Goal: Communication & Community: Answer question/provide support

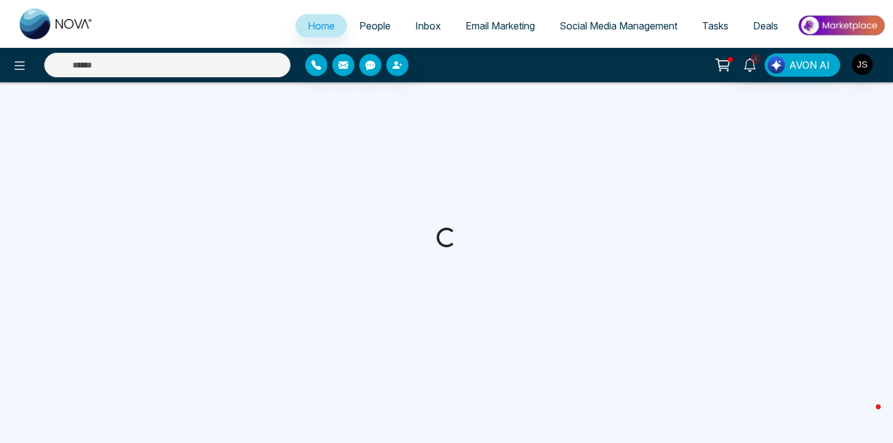
select select "*"
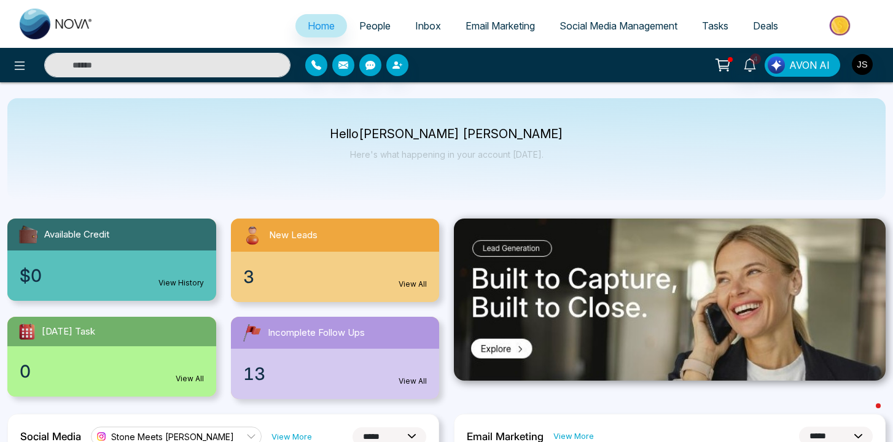
click at [312, 137] on div "Hello [PERSON_NAME] [PERSON_NAME] Here's what happening in your account [DATE]." at bounding box center [446, 149] width 878 height 102
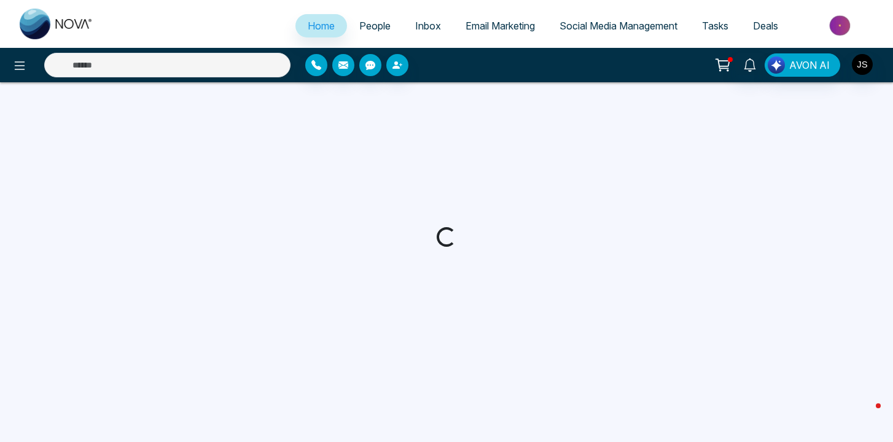
select select "*"
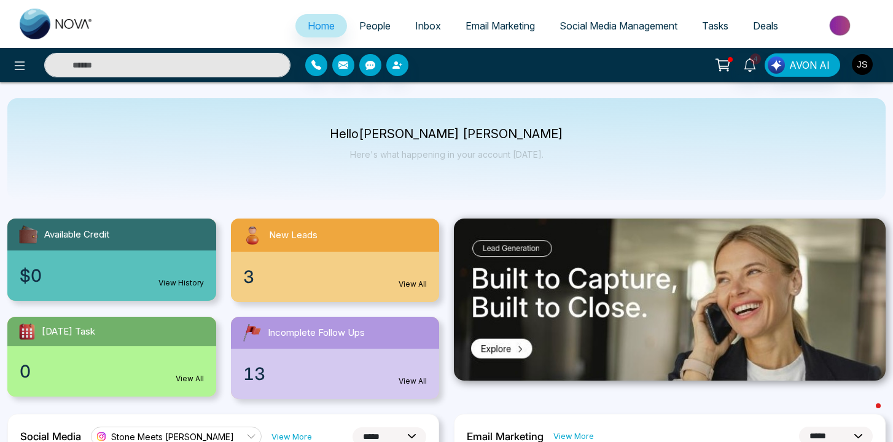
click at [421, 381] on link "View All" at bounding box center [412, 381] width 28 height 11
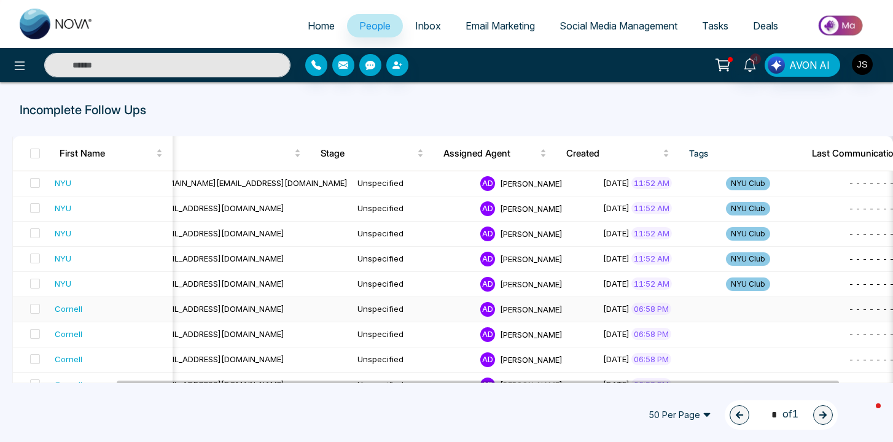
scroll to position [0, 123]
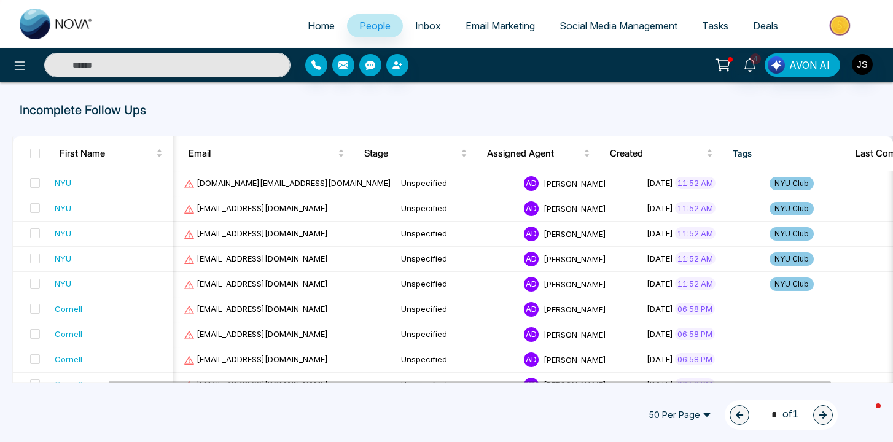
click at [361, 23] on span "People" at bounding box center [374, 26] width 31 height 12
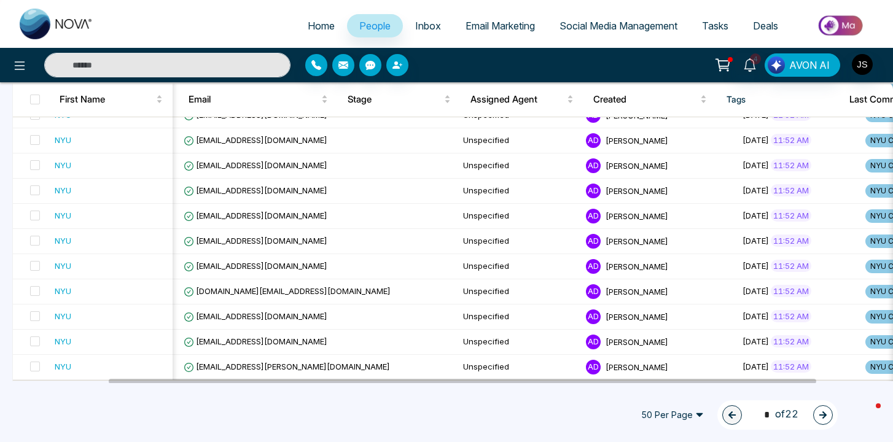
click at [710, 414] on div "50 Per Page 1 * of 22" at bounding box center [734, 414] width 205 height 29
click at [696, 412] on span "50 Per Page" at bounding box center [672, 415] width 80 height 20
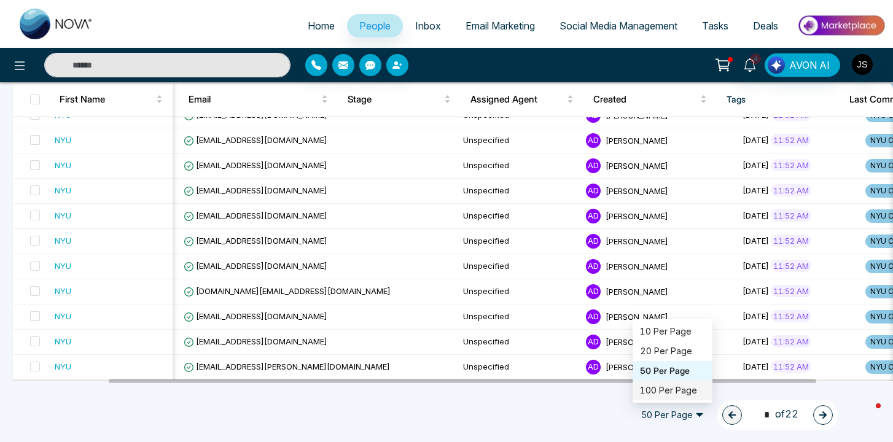
click at [683, 391] on div "100 Per Page" at bounding box center [672, 391] width 65 height 14
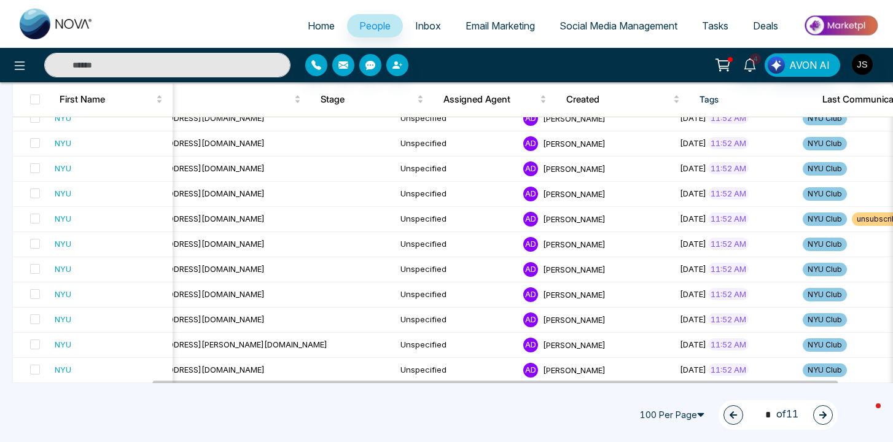
click at [824, 411] on icon "button" at bounding box center [822, 415] width 9 height 9
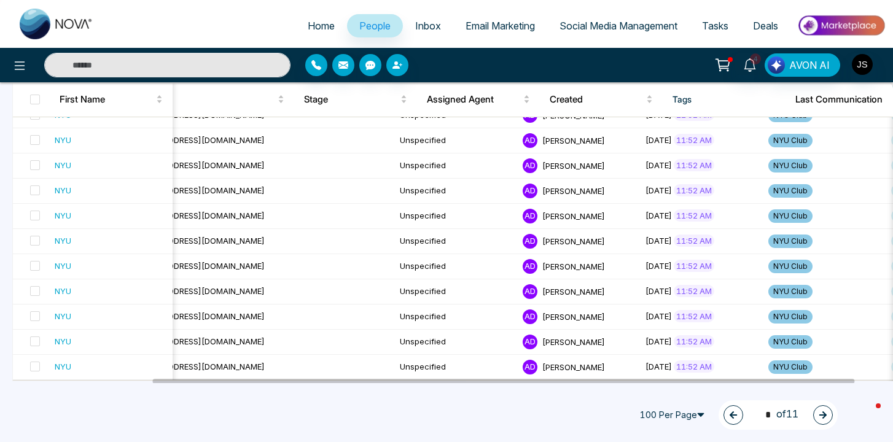
click at [823, 421] on button "button" at bounding box center [823, 415] width 20 height 20
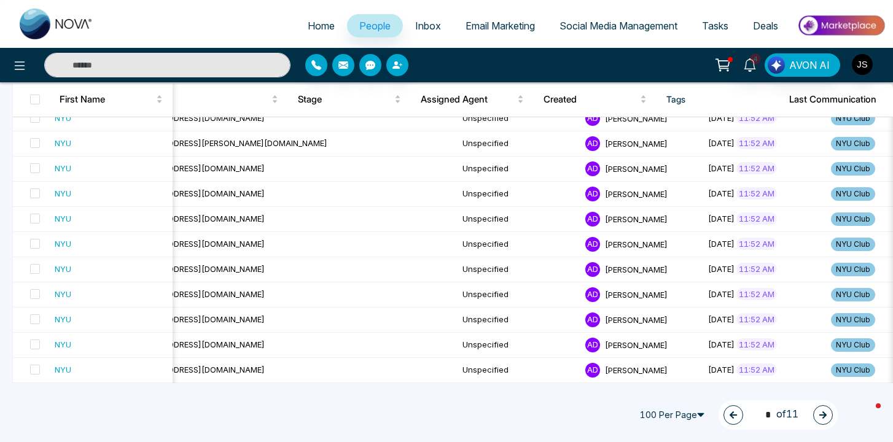
click at [824, 417] on icon "button" at bounding box center [822, 415] width 9 height 9
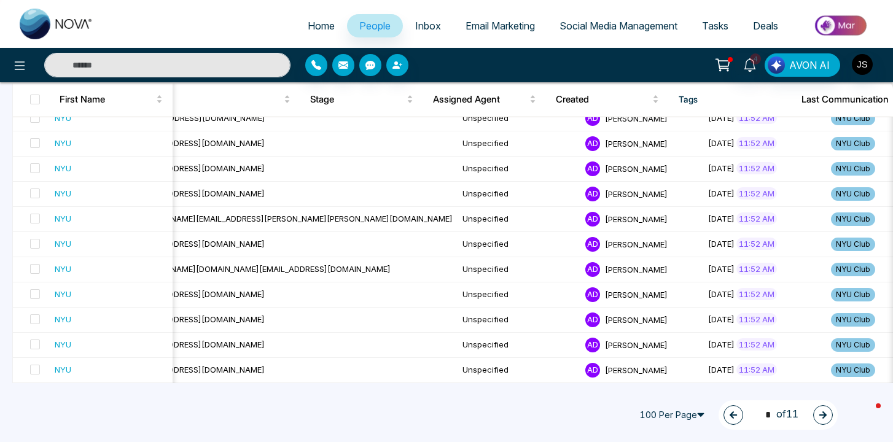
click at [822, 424] on button "button" at bounding box center [823, 415] width 20 height 20
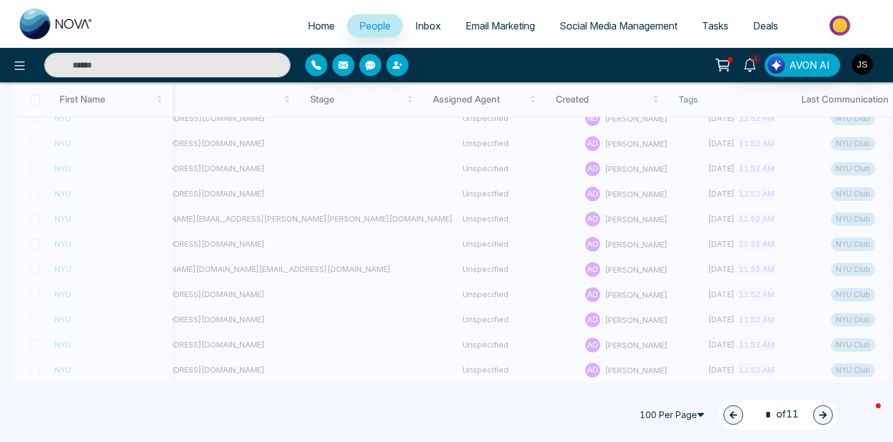
type input "*"
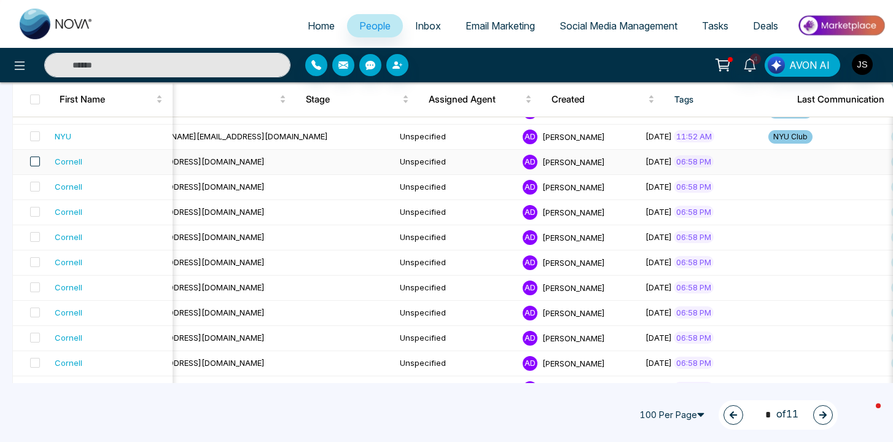
click at [34, 160] on span at bounding box center [35, 162] width 10 height 10
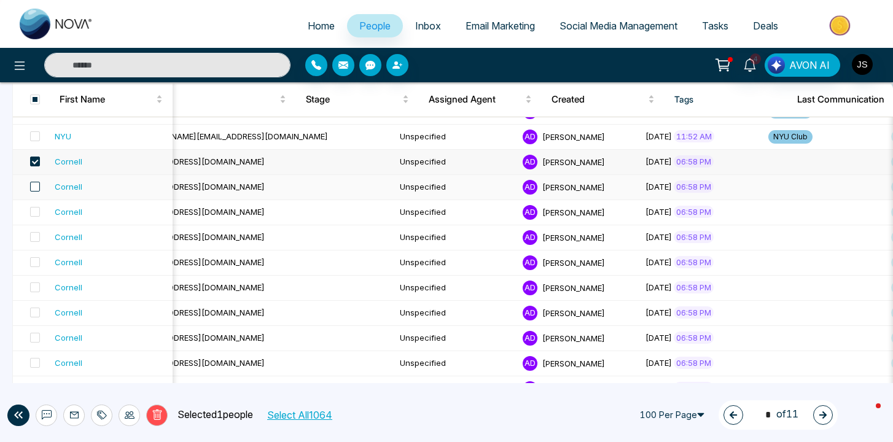
click at [36, 187] on span at bounding box center [35, 187] width 10 height 10
click at [34, 209] on span at bounding box center [35, 212] width 10 height 10
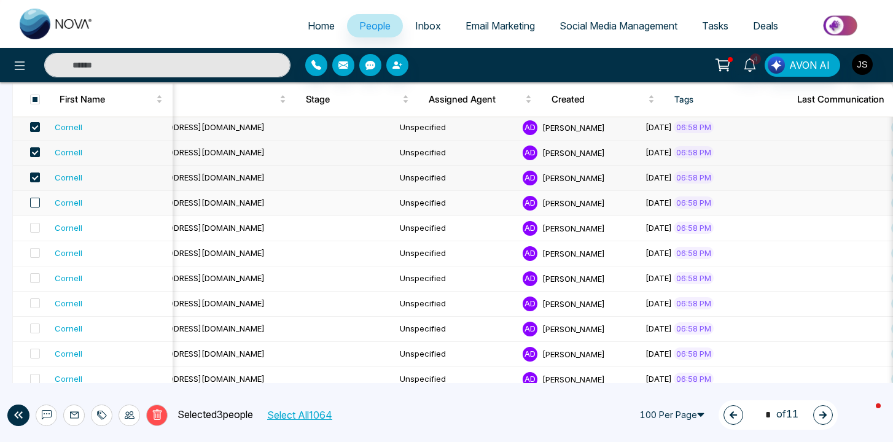
click at [34, 203] on span at bounding box center [35, 203] width 10 height 10
click at [34, 222] on label at bounding box center [31, 229] width 17 height 14
click at [36, 255] on span at bounding box center [35, 253] width 10 height 10
click at [36, 280] on span at bounding box center [35, 278] width 10 height 10
click at [36, 300] on span at bounding box center [35, 303] width 10 height 10
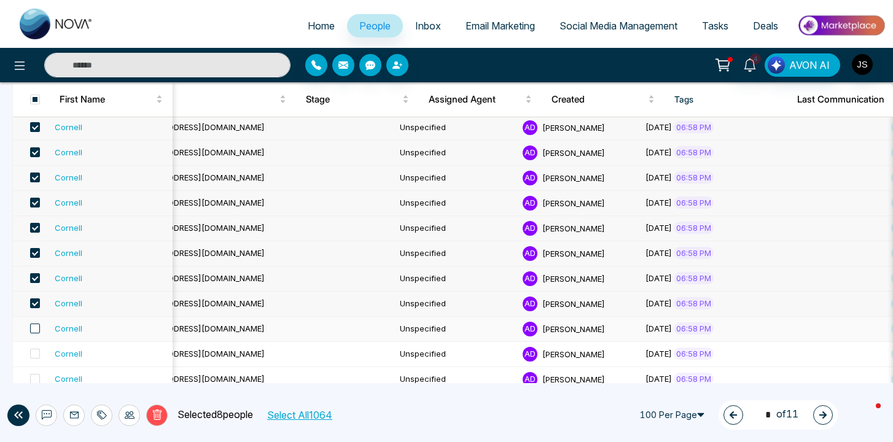
click at [35, 326] on span at bounding box center [35, 329] width 10 height 10
click at [33, 353] on span at bounding box center [35, 354] width 10 height 10
click at [34, 376] on span at bounding box center [35, 379] width 10 height 10
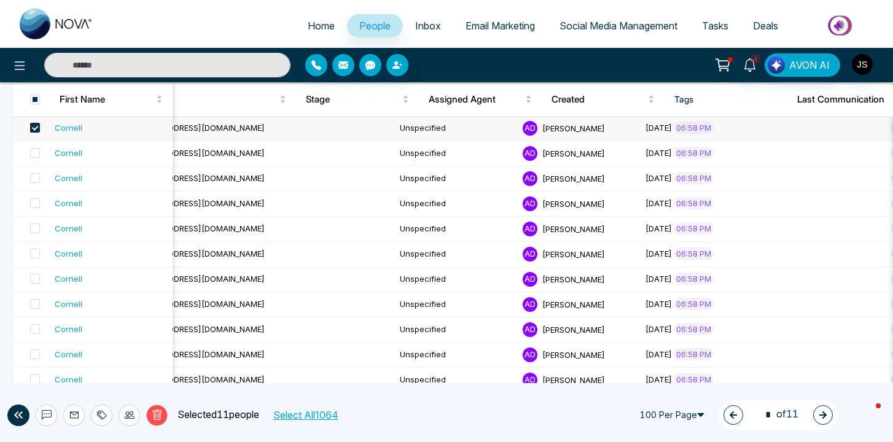
scroll to position [1982, 0]
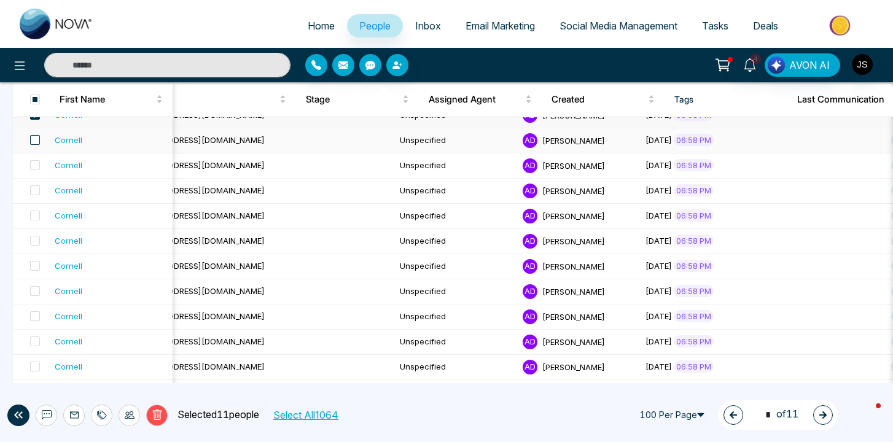
click at [36, 138] on span at bounding box center [35, 140] width 10 height 10
click at [36, 169] on span at bounding box center [35, 165] width 10 height 10
click at [35, 188] on span at bounding box center [35, 190] width 10 height 10
click at [35, 218] on span at bounding box center [35, 216] width 10 height 10
click at [35, 242] on span at bounding box center [35, 241] width 10 height 10
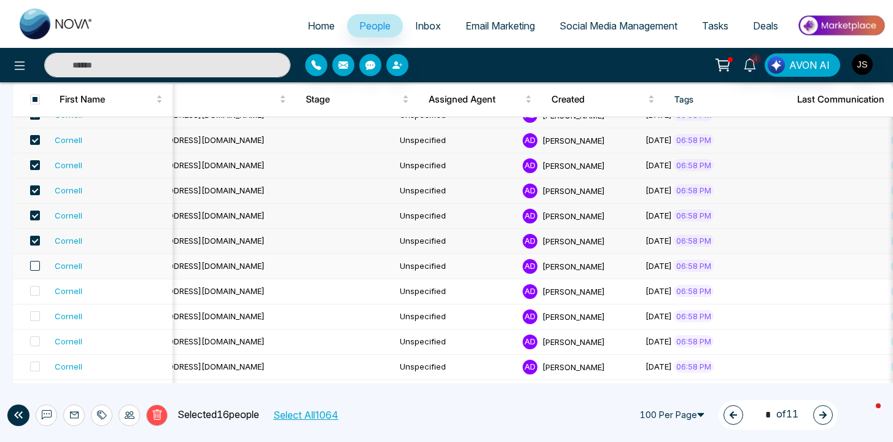
click at [33, 266] on span at bounding box center [35, 266] width 10 height 10
click at [33, 290] on span at bounding box center [35, 291] width 10 height 10
click at [36, 317] on span at bounding box center [35, 316] width 10 height 10
click at [35, 341] on span at bounding box center [35, 341] width 10 height 10
click at [36, 365] on span at bounding box center [35, 367] width 10 height 10
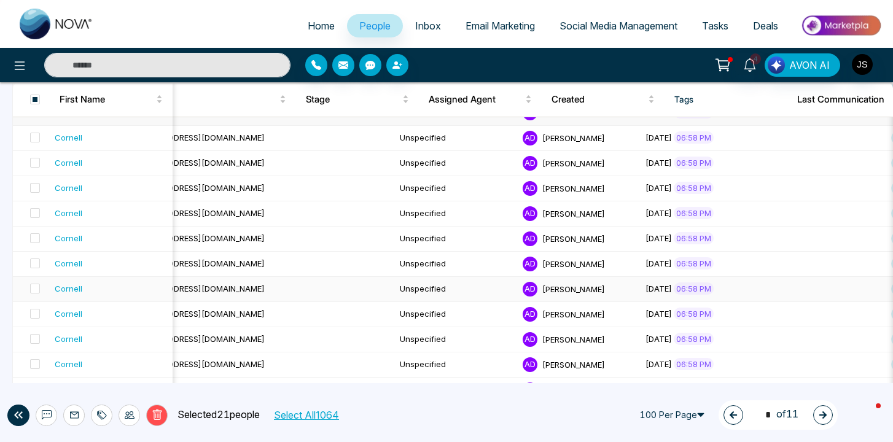
scroll to position [2239, 0]
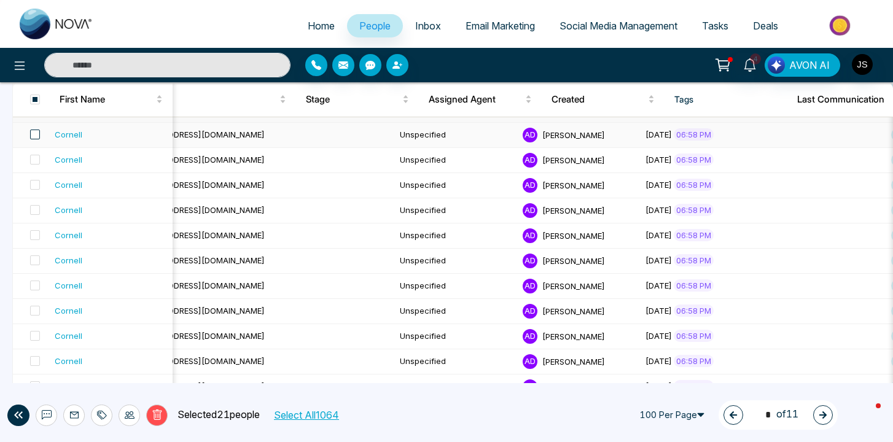
click at [34, 134] on span at bounding box center [35, 135] width 10 height 10
click at [36, 160] on span at bounding box center [35, 160] width 10 height 10
click at [36, 185] on span at bounding box center [35, 185] width 10 height 10
click at [36, 209] on span at bounding box center [35, 210] width 10 height 10
click at [36, 236] on span at bounding box center [35, 235] width 10 height 10
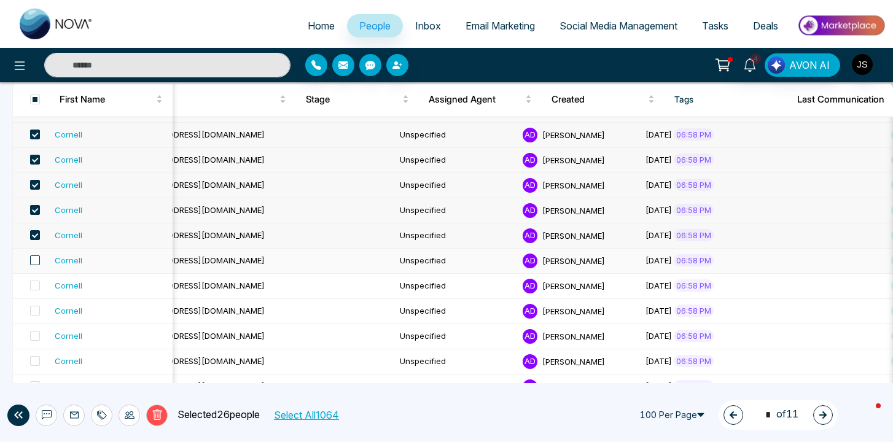
click at [33, 261] on span at bounding box center [35, 260] width 10 height 10
click at [33, 288] on span at bounding box center [35, 286] width 10 height 10
click at [34, 314] on span at bounding box center [35, 311] width 10 height 10
click at [34, 336] on span at bounding box center [35, 336] width 10 height 10
click at [34, 359] on span at bounding box center [35, 361] width 10 height 10
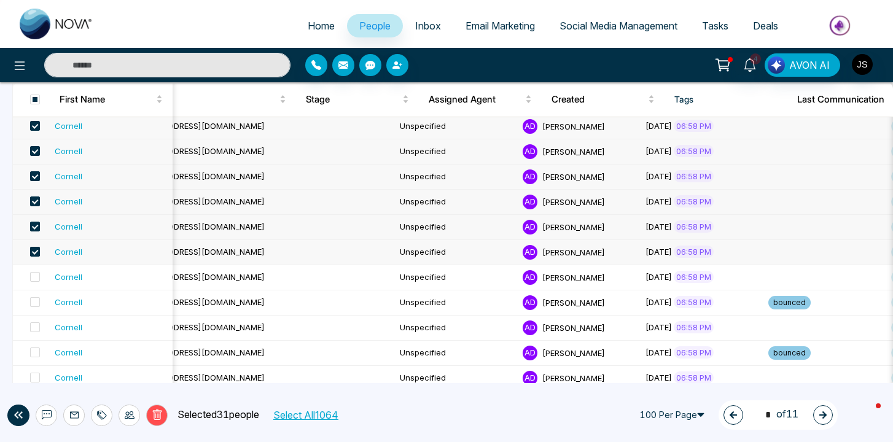
scroll to position [2382, 0]
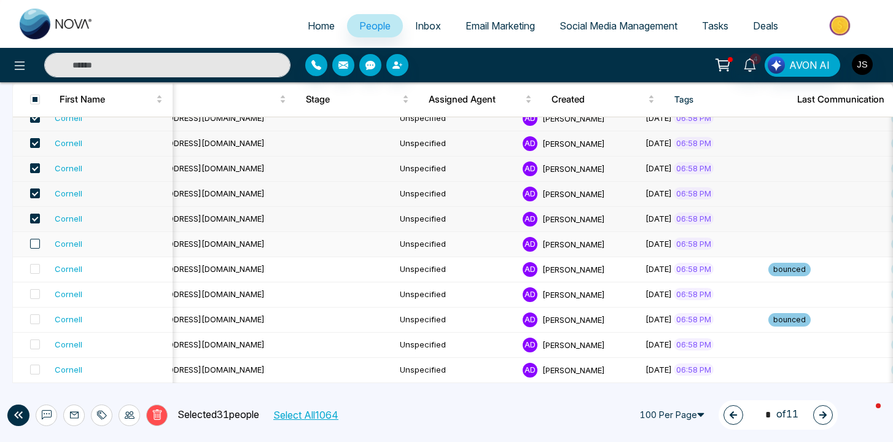
click at [36, 244] on span at bounding box center [35, 244] width 10 height 10
click at [36, 268] on span at bounding box center [35, 269] width 10 height 10
click at [36, 293] on span at bounding box center [35, 294] width 10 height 10
click at [36, 319] on span at bounding box center [35, 319] width 10 height 10
click at [33, 343] on span at bounding box center [35, 344] width 10 height 10
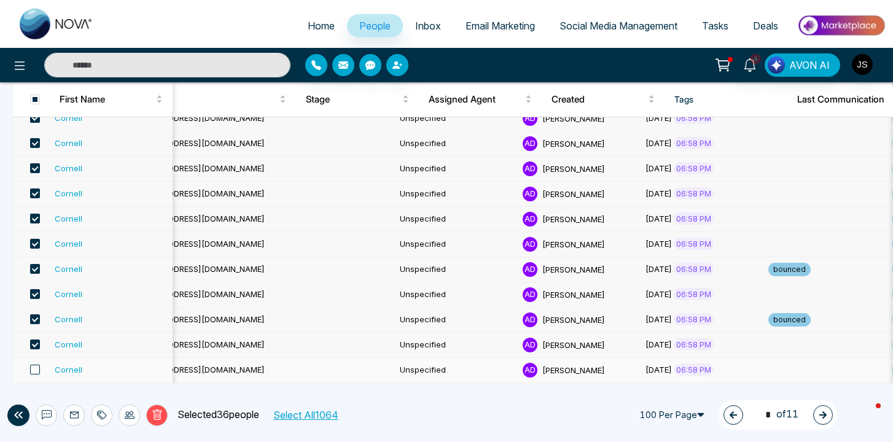
click at [35, 373] on span at bounding box center [35, 370] width 10 height 10
click at [104, 416] on icon at bounding box center [102, 415] width 10 height 10
click at [91, 365] on link "Add Tags" at bounding box center [71, 368] width 39 height 10
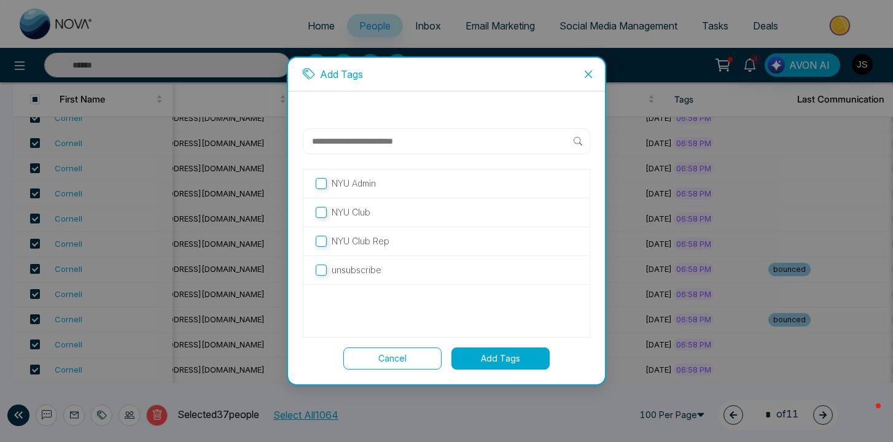
drag, startPoint x: 500, startPoint y: 357, endPoint x: 381, endPoint y: 136, distance: 251.6
click at [381, 136] on div "NYU Admin NYU Club NYU Club Rep unsubscribe Cancel Add Tags" at bounding box center [446, 248] width 287 height 241
click at [381, 136] on input "text" at bounding box center [442, 141] width 263 height 15
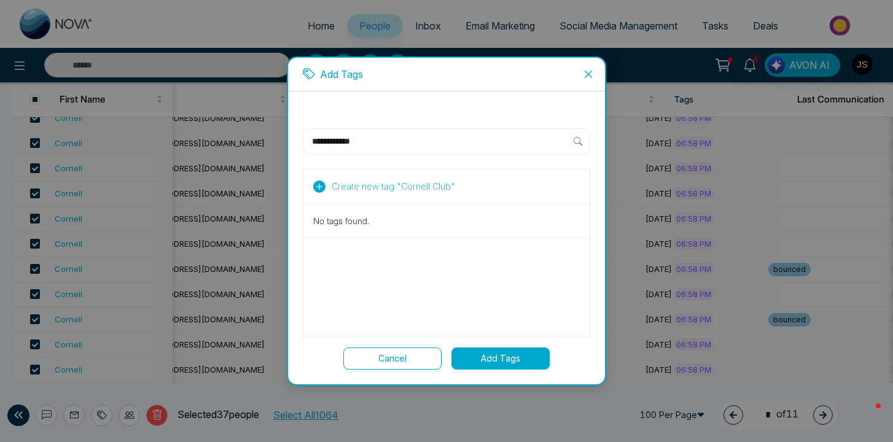
type input "**********"
click at [390, 192] on span "Create new tag " Cornell Club "" at bounding box center [392, 187] width 123 height 14
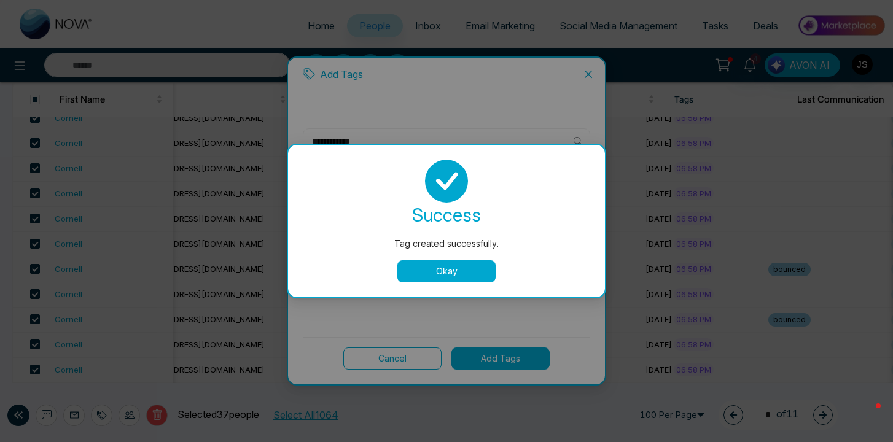
click at [436, 266] on button "Okay" at bounding box center [446, 271] width 98 height 22
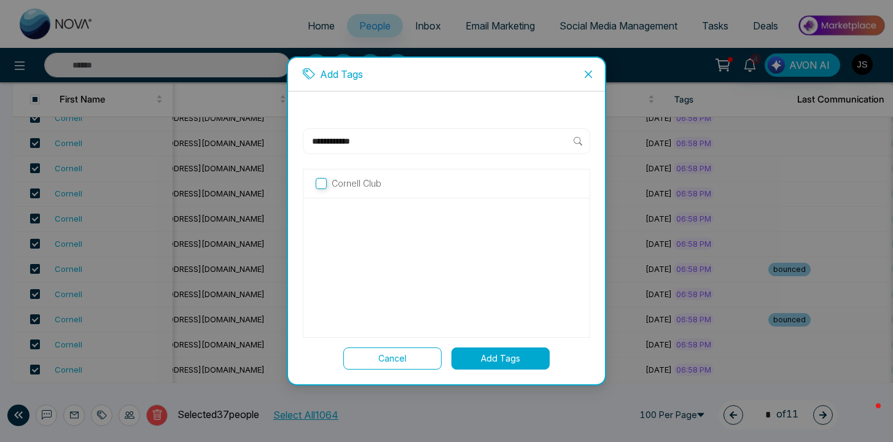
click at [376, 152] on div "**********" at bounding box center [446, 141] width 287 height 26
click at [383, 146] on input "**********" at bounding box center [442, 141] width 263 height 15
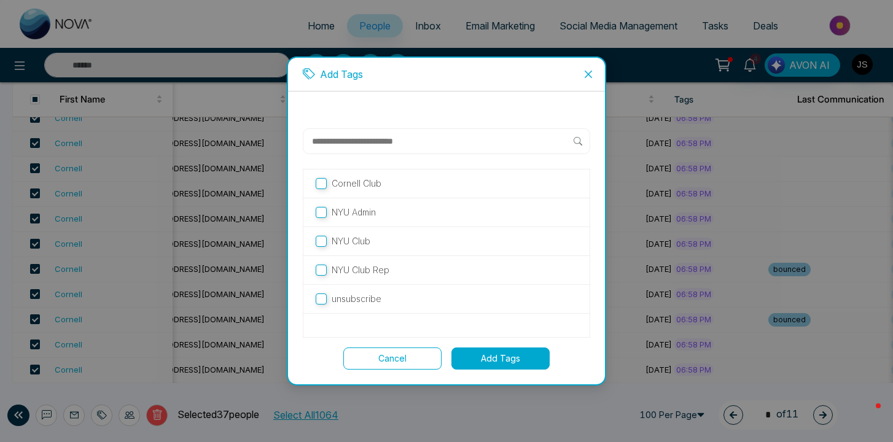
click at [479, 352] on button "Add Tags" at bounding box center [500, 358] width 98 height 22
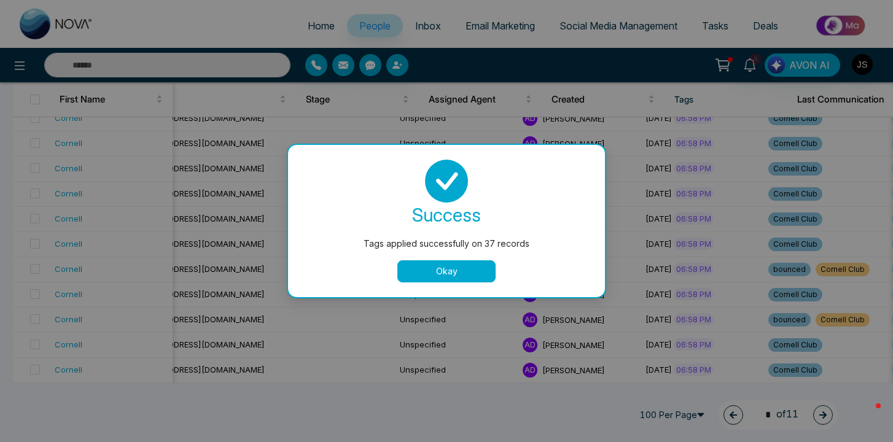
click at [472, 276] on button "Okay" at bounding box center [446, 271] width 98 height 22
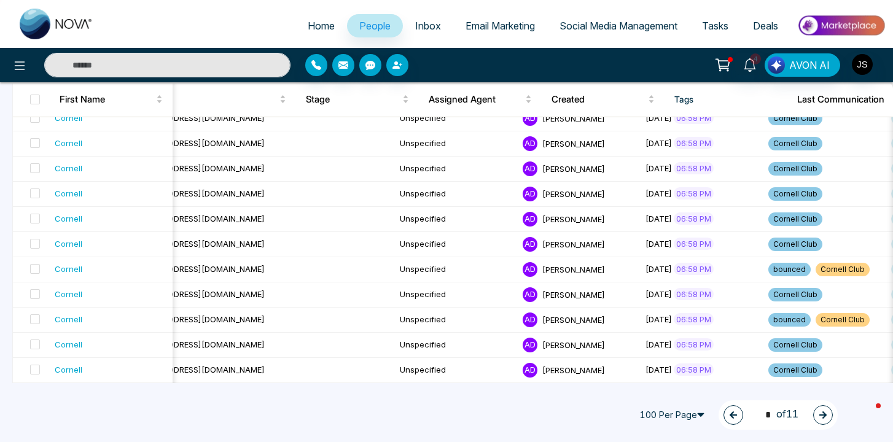
click at [824, 413] on icon "button" at bounding box center [822, 414] width 7 height 7
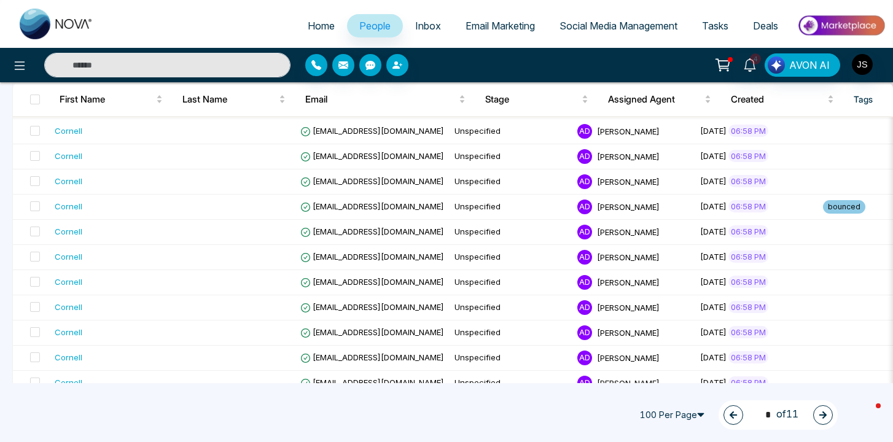
scroll to position [0, 0]
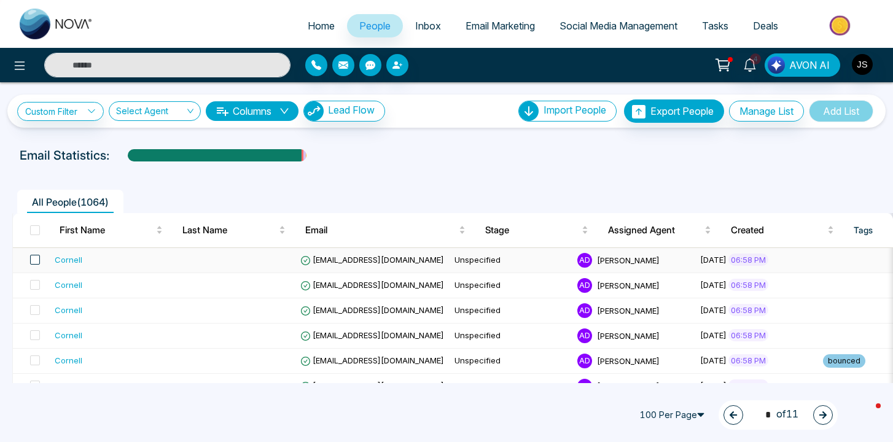
click at [33, 262] on span at bounding box center [35, 260] width 10 height 10
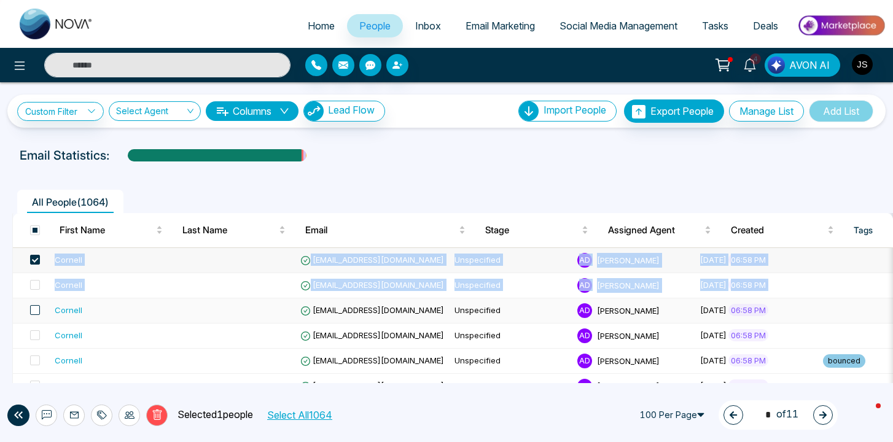
click at [34, 308] on span at bounding box center [35, 310] width 10 height 10
click at [34, 263] on span at bounding box center [35, 260] width 10 height 10
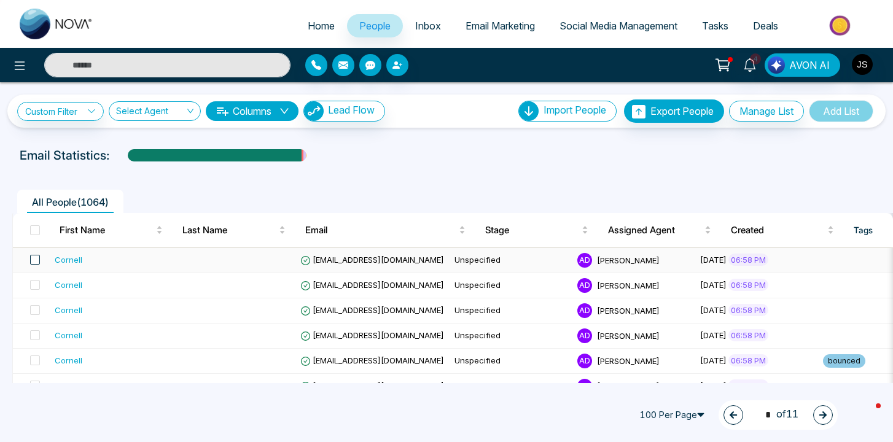
click at [34, 263] on span at bounding box center [35, 260] width 10 height 10
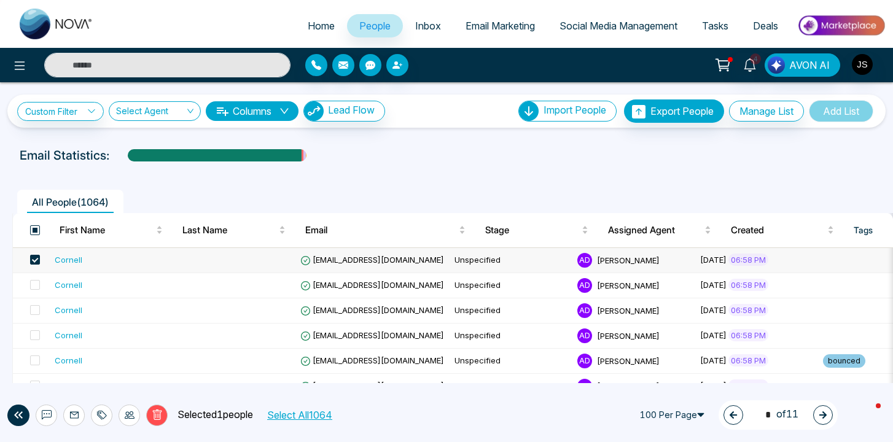
click at [35, 231] on span at bounding box center [35, 230] width 10 height 10
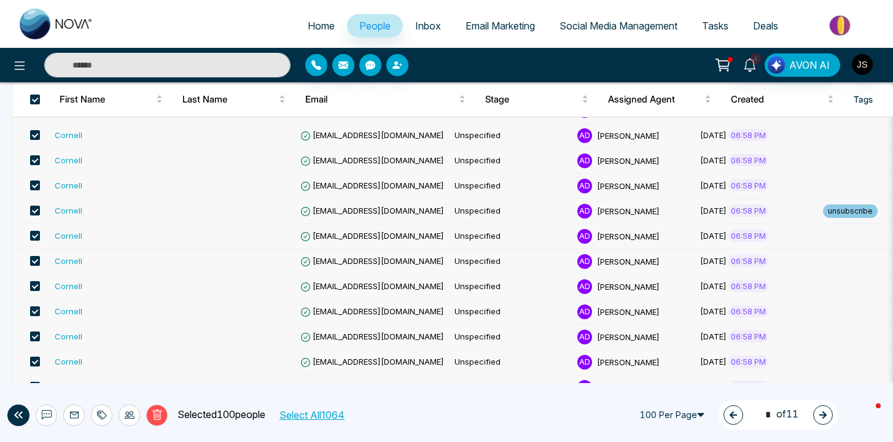
scroll to position [2382, 0]
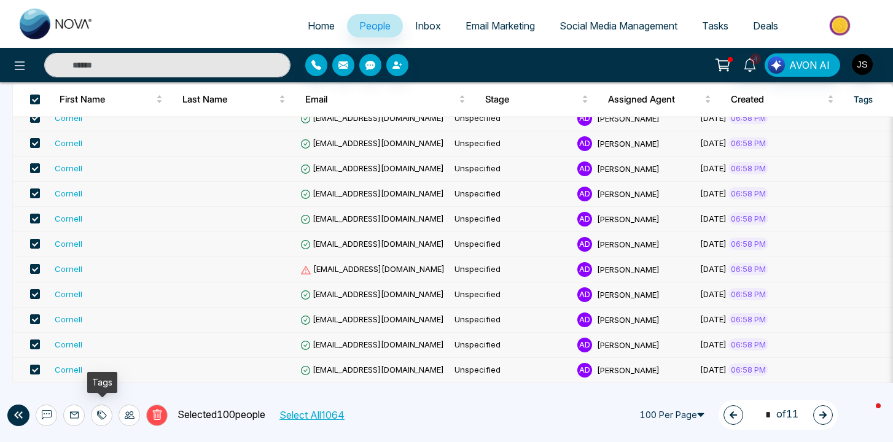
click at [100, 414] on icon at bounding box center [102, 415] width 10 height 10
click at [90, 370] on link "Add Tags" at bounding box center [71, 368] width 39 height 10
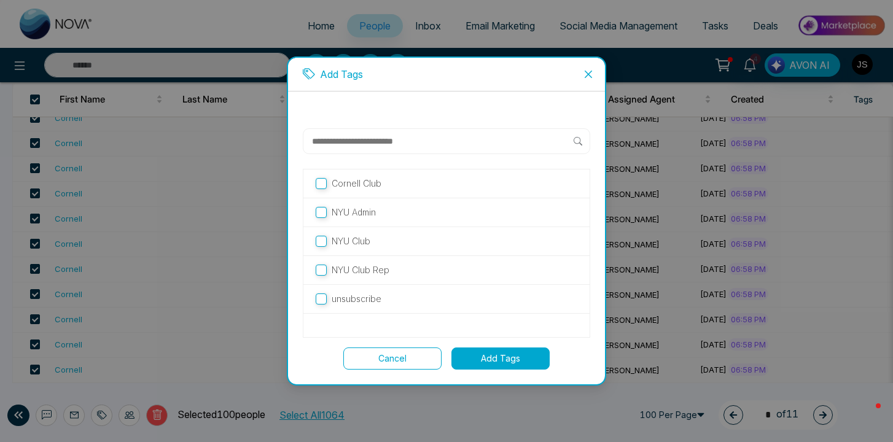
click at [479, 355] on button "Add Tags" at bounding box center [500, 358] width 98 height 22
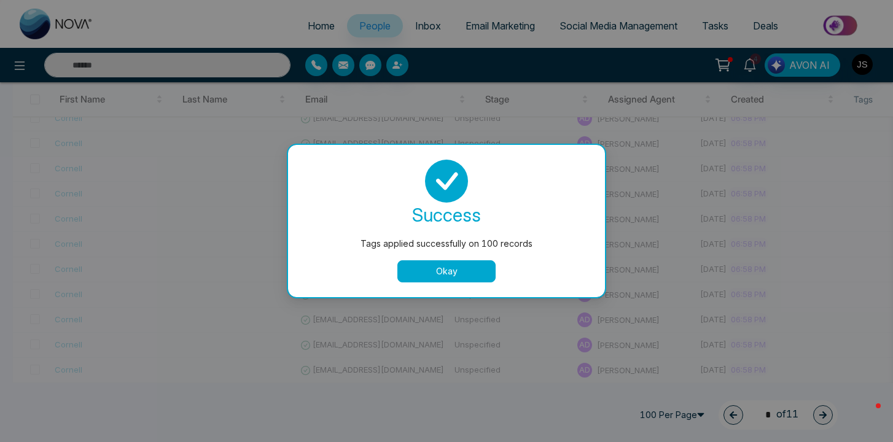
click at [423, 268] on button "Okay" at bounding box center [446, 271] width 98 height 22
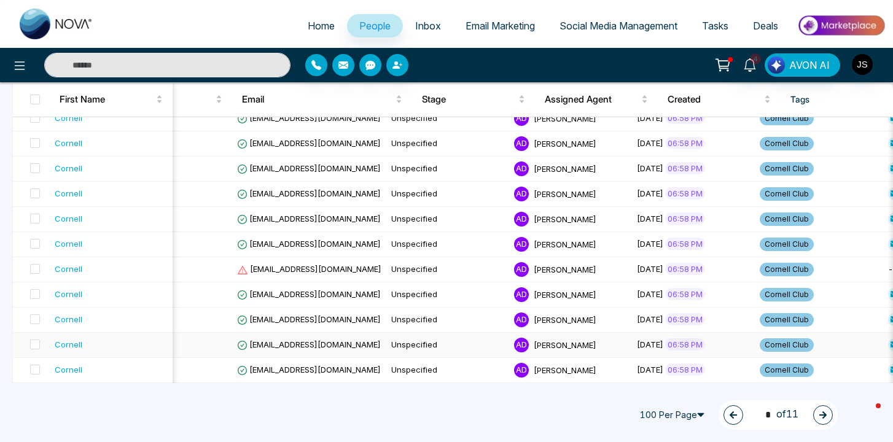
scroll to position [0, 67]
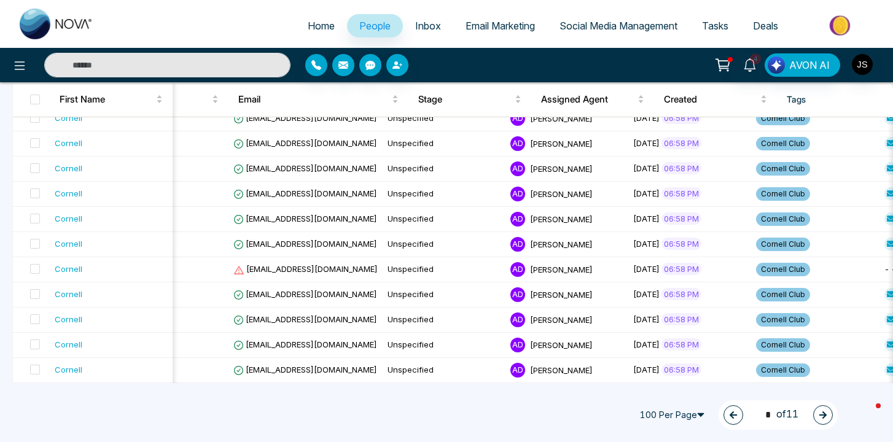
click at [823, 413] on icon "button" at bounding box center [822, 414] width 7 height 7
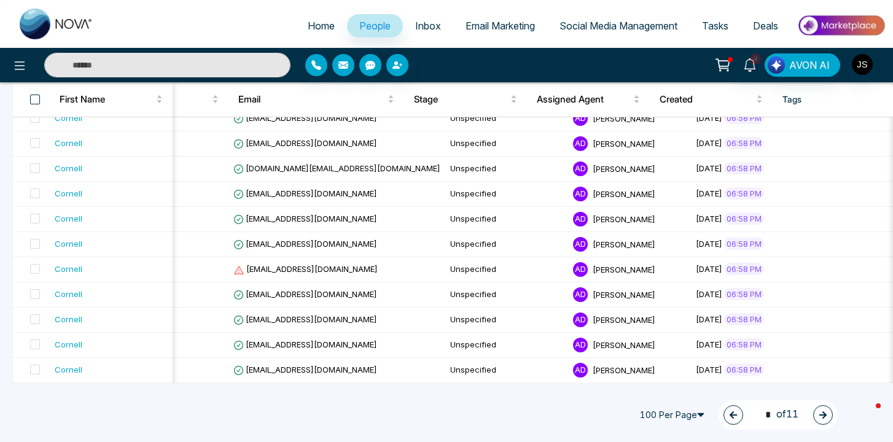
click at [31, 96] on span at bounding box center [35, 100] width 10 height 10
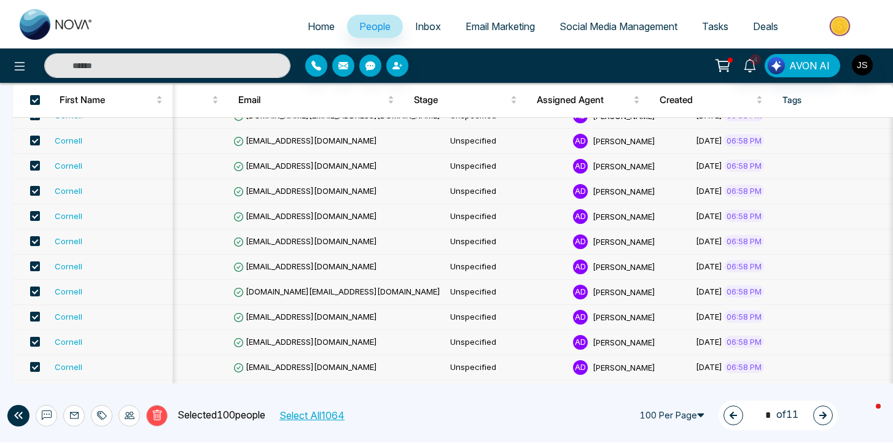
scroll to position [2382, 0]
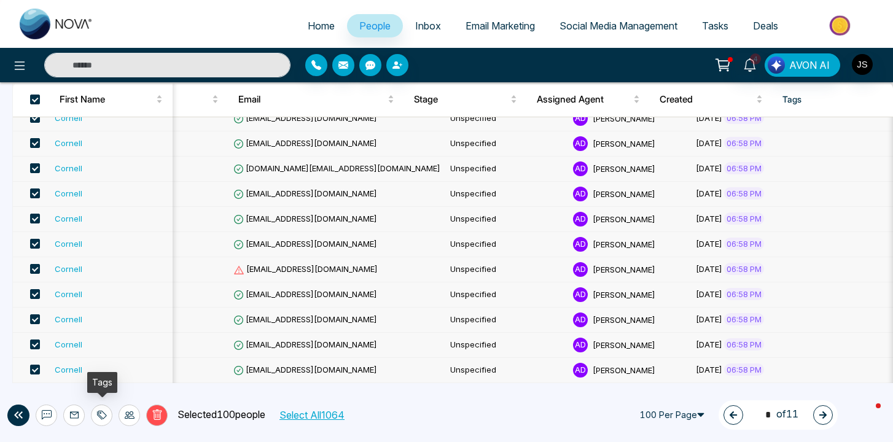
click at [101, 418] on icon at bounding box center [102, 415] width 9 height 9
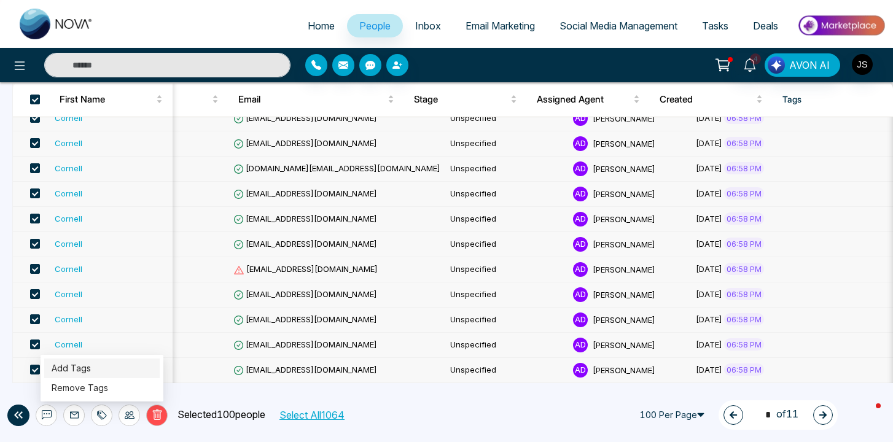
click at [85, 371] on link "Add Tags" at bounding box center [71, 368] width 39 height 10
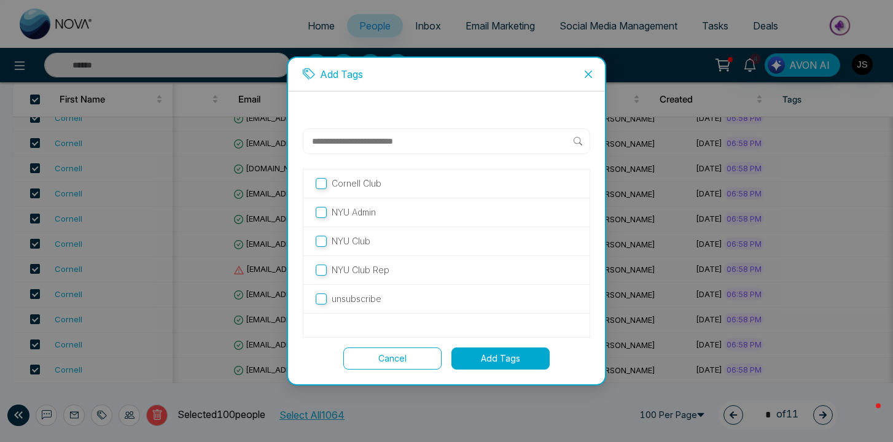
click at [509, 361] on button "Add Tags" at bounding box center [500, 358] width 98 height 22
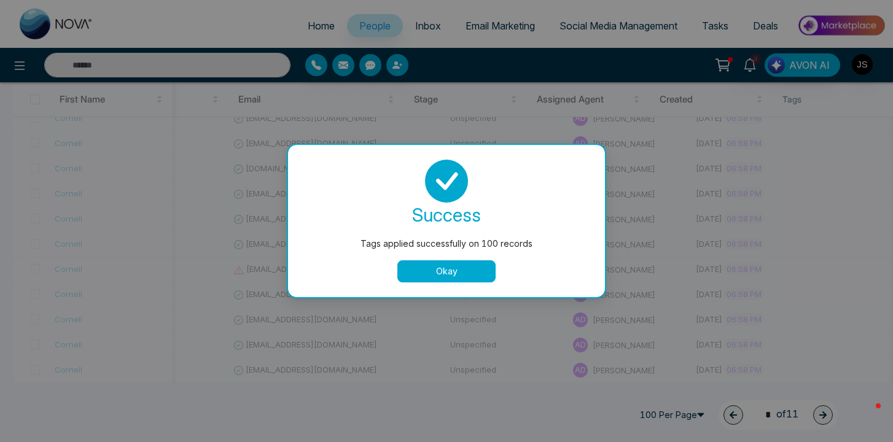
click at [471, 271] on button "Okay" at bounding box center [446, 271] width 98 height 22
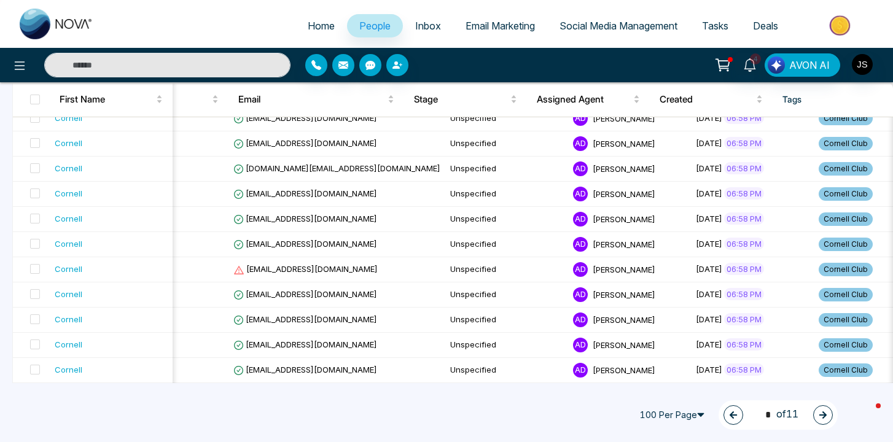
click at [816, 413] on button "button" at bounding box center [823, 415] width 20 height 20
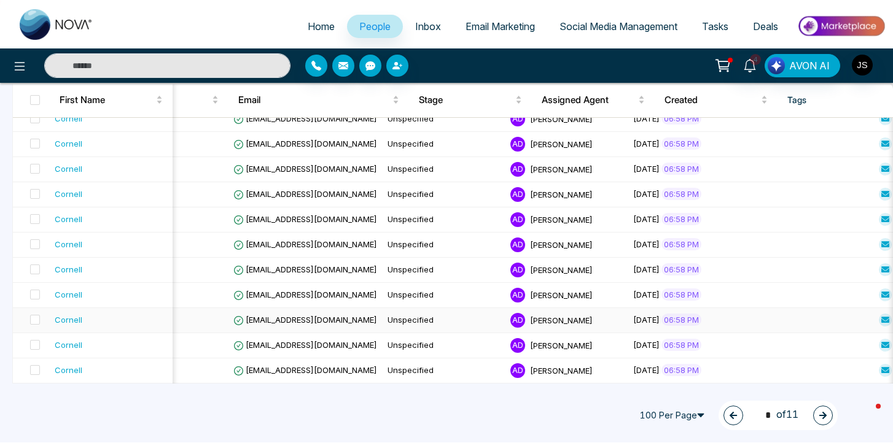
scroll to position [2381, 0]
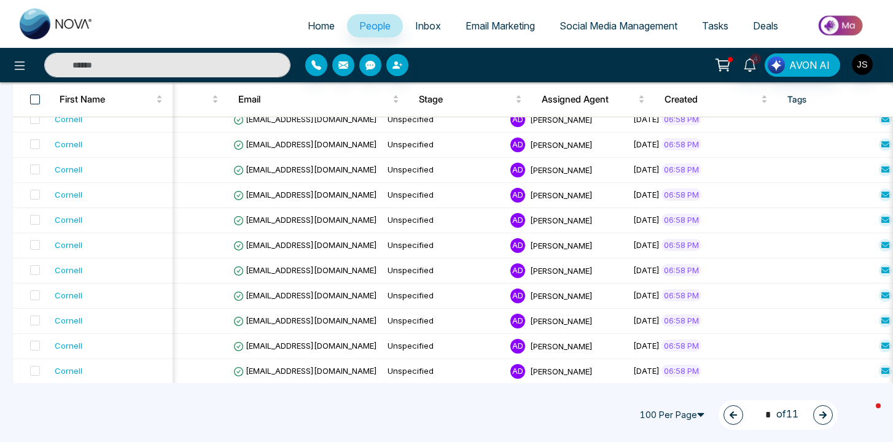
click at [36, 98] on span at bounding box center [35, 100] width 10 height 10
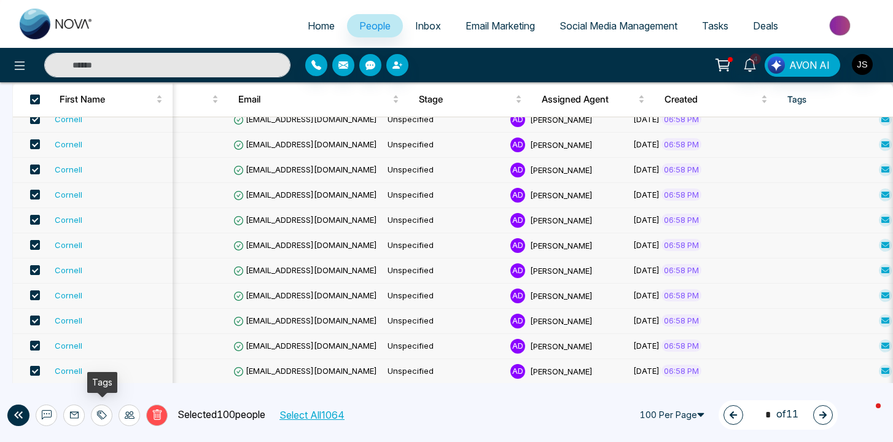
click at [102, 419] on icon at bounding box center [102, 415] width 10 height 10
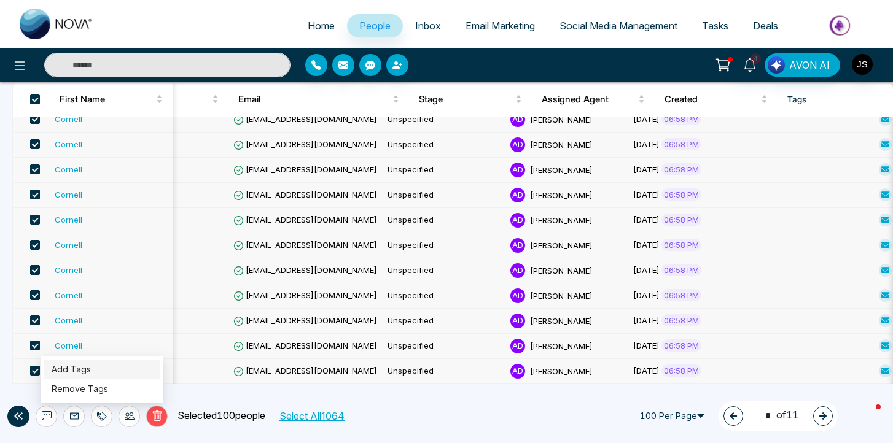
click at [72, 367] on link "Add Tags" at bounding box center [71, 369] width 39 height 10
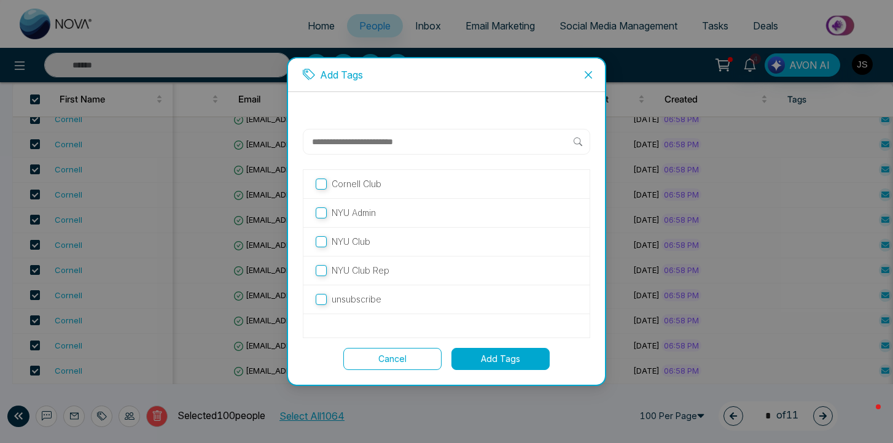
click at [476, 357] on button "Add Tags" at bounding box center [500, 359] width 98 height 22
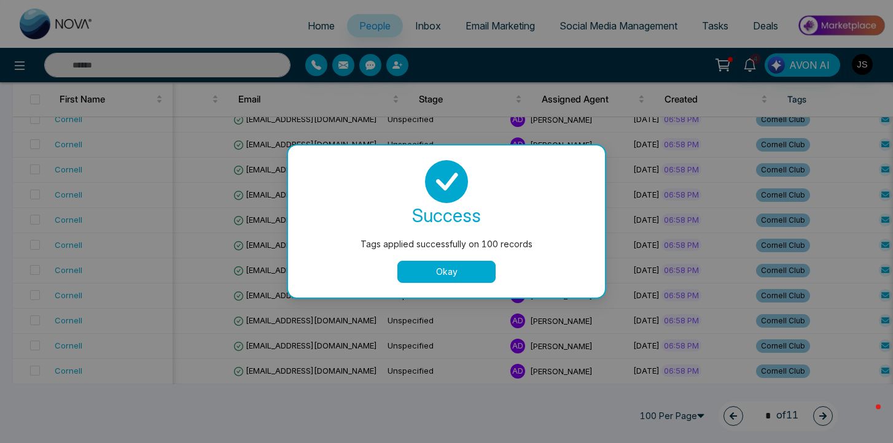
click at [471, 279] on button "Okay" at bounding box center [446, 272] width 98 height 22
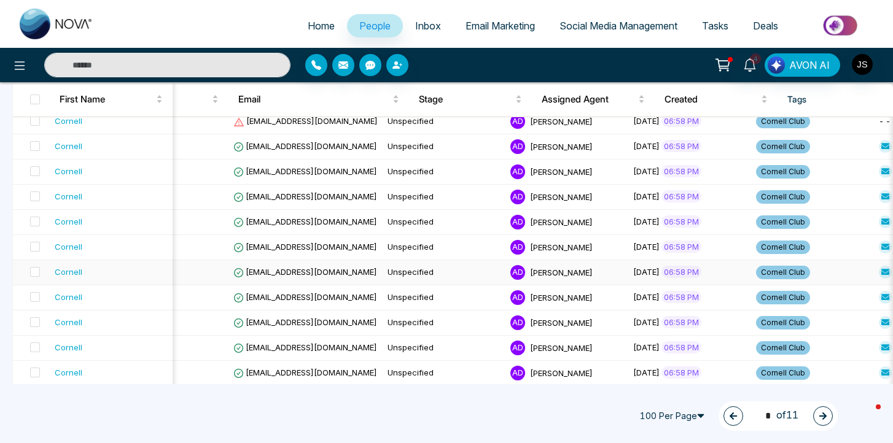
scroll to position [1980, 0]
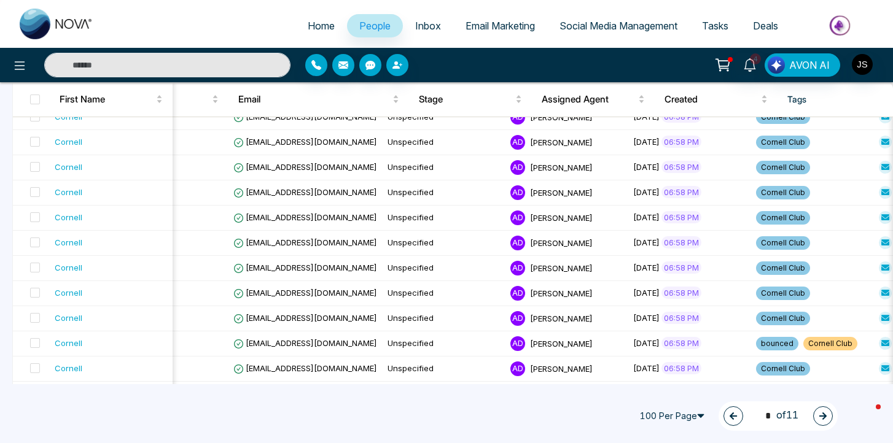
click at [820, 411] on button "button" at bounding box center [823, 416] width 20 height 20
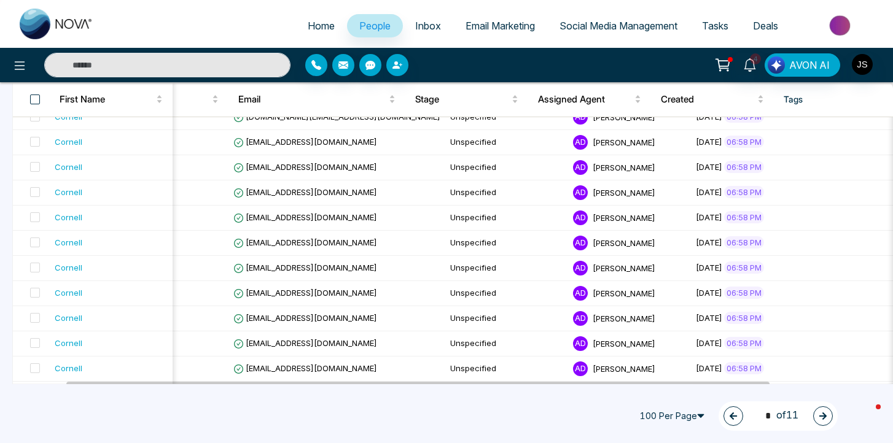
click at [37, 96] on span at bounding box center [35, 100] width 10 height 10
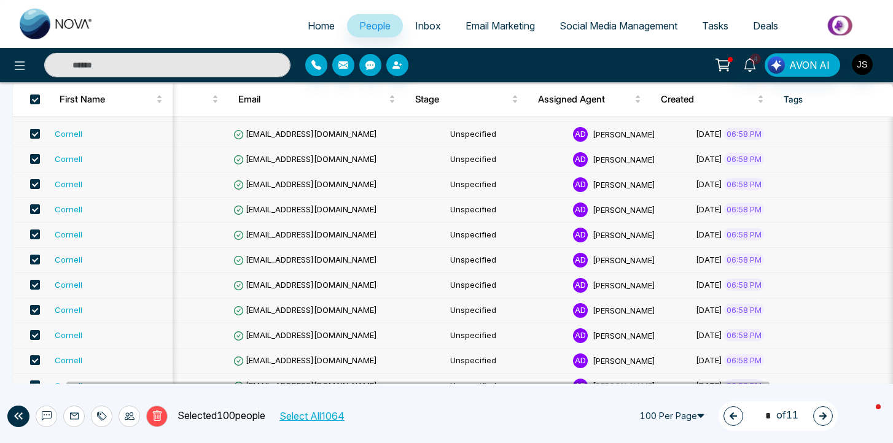
scroll to position [2384, 0]
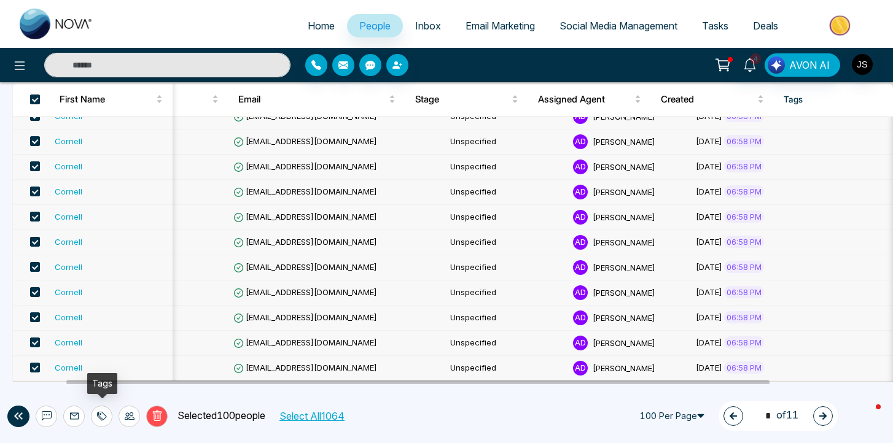
click at [105, 412] on icon at bounding box center [102, 416] width 10 height 10
click at [91, 370] on link "Add Tags" at bounding box center [71, 369] width 39 height 10
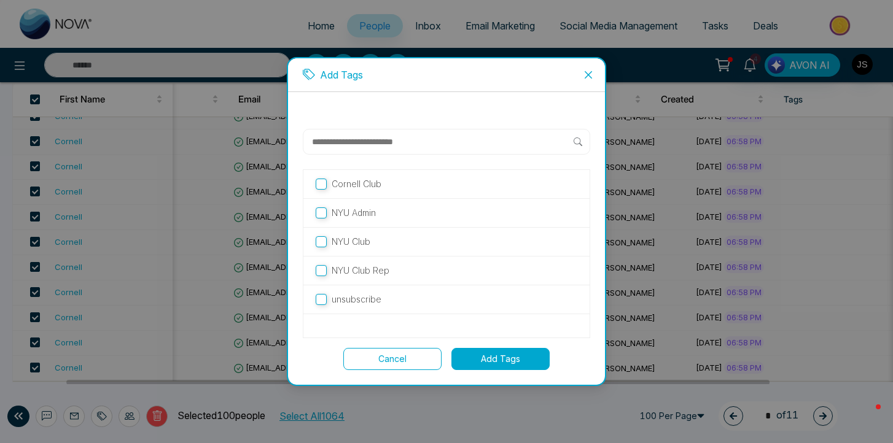
click at [476, 358] on button "Add Tags" at bounding box center [500, 359] width 98 height 22
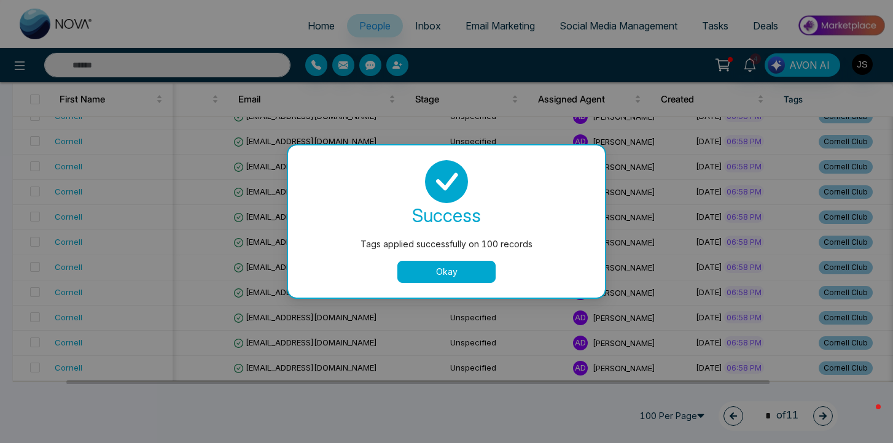
click at [481, 277] on button "Okay" at bounding box center [446, 272] width 98 height 22
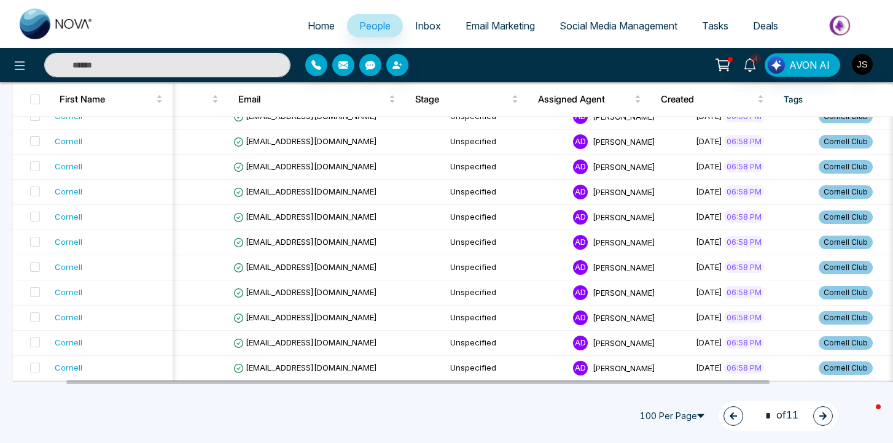
click at [823, 415] on icon "button" at bounding box center [822, 416] width 9 height 9
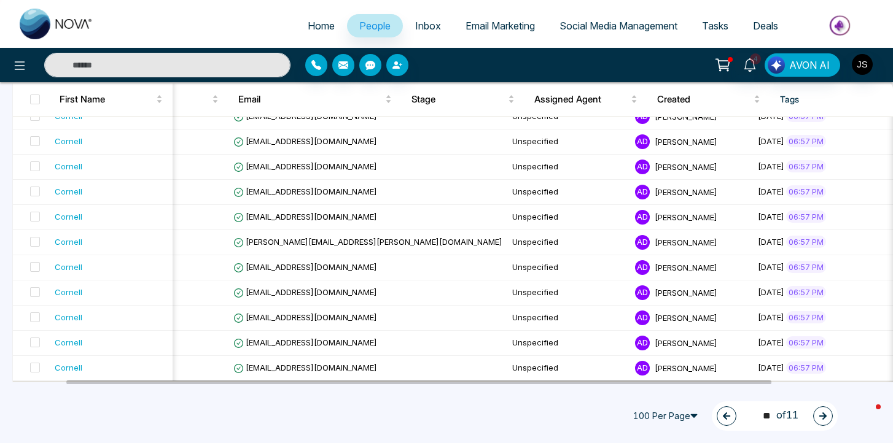
scroll to position [2381, 0]
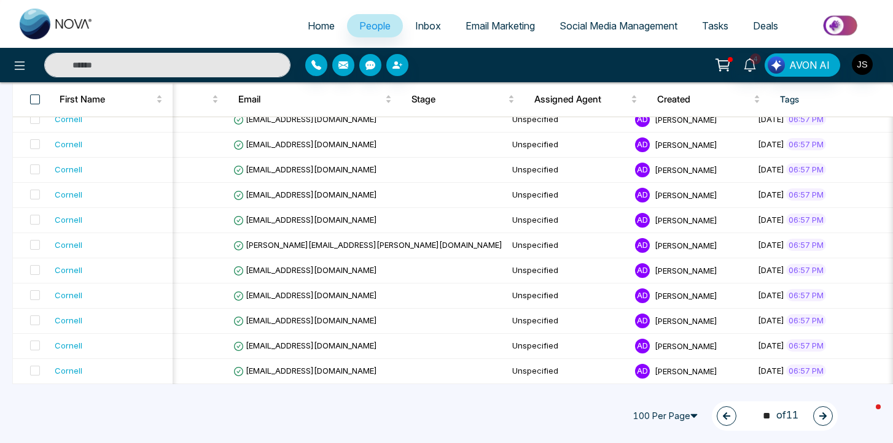
click at [35, 98] on span at bounding box center [35, 100] width 10 height 10
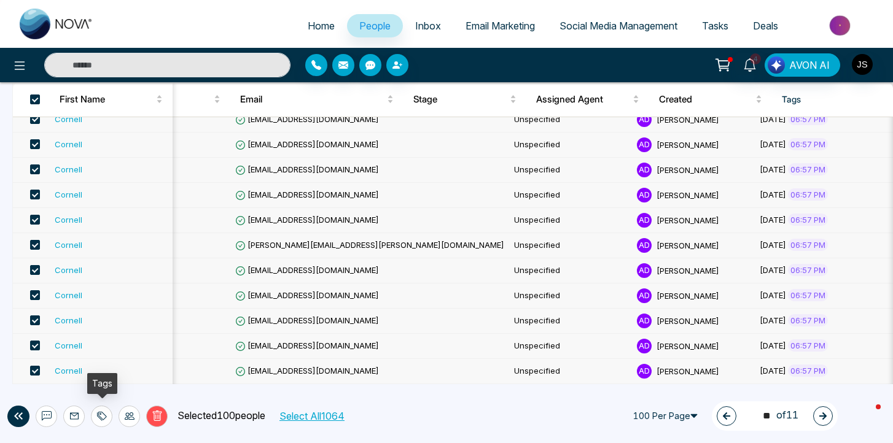
click at [98, 408] on div at bounding box center [101, 416] width 21 height 21
click at [83, 369] on link "Add Tags" at bounding box center [71, 369] width 39 height 10
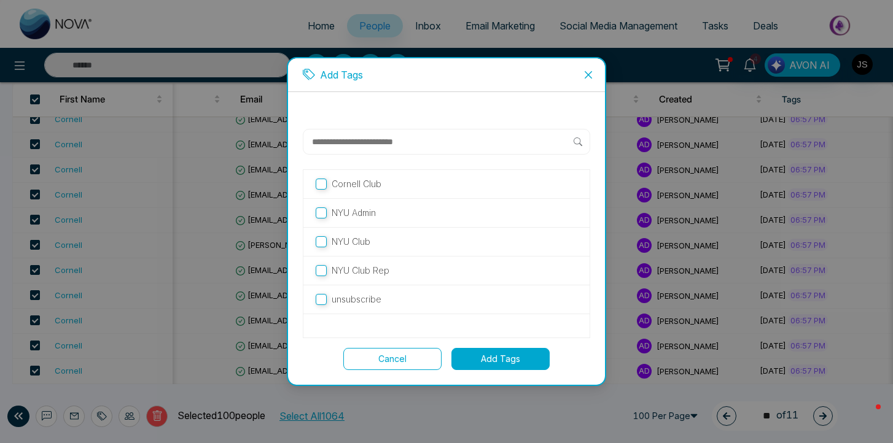
click at [489, 365] on button "Add Tags" at bounding box center [500, 359] width 98 height 22
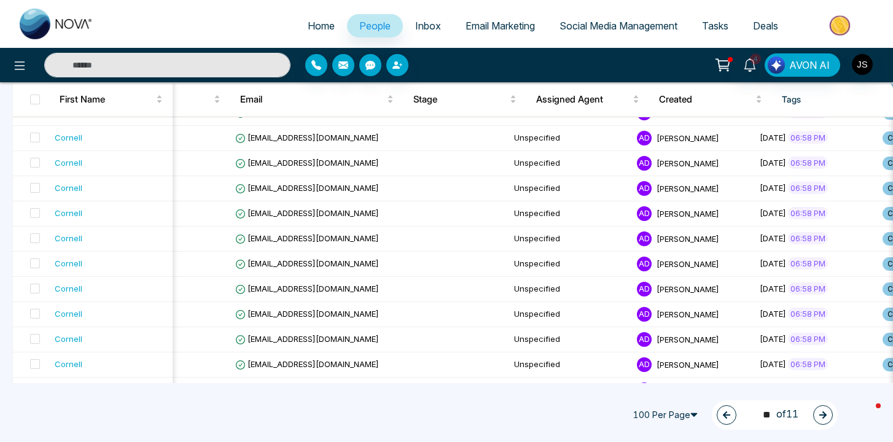
scroll to position [0, 0]
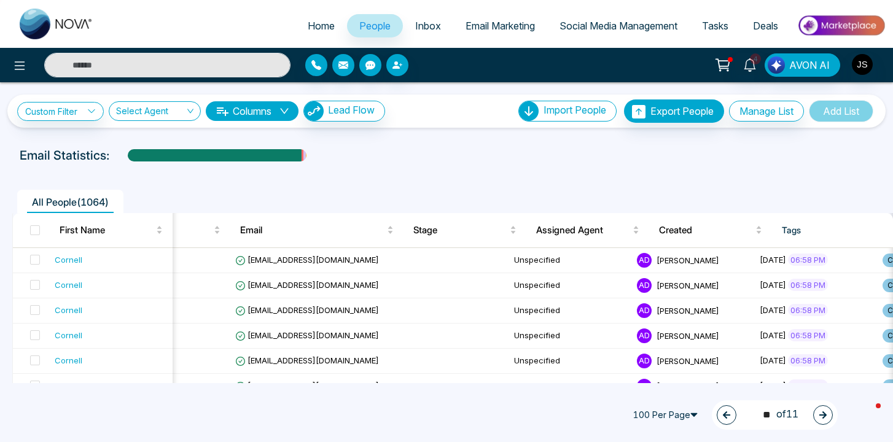
click at [820, 409] on button "button" at bounding box center [823, 415] width 20 height 20
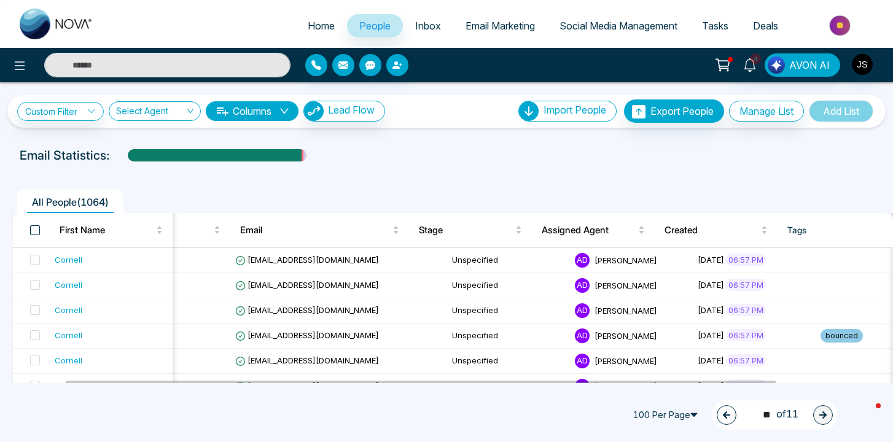
click at [37, 228] on span at bounding box center [35, 230] width 10 height 10
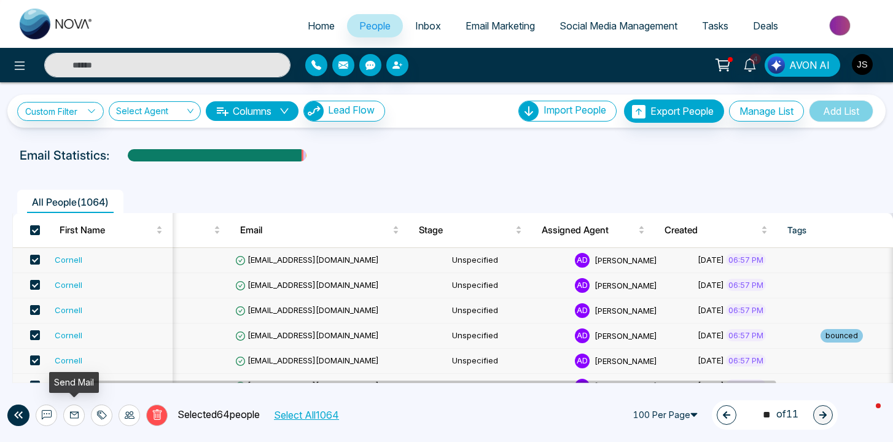
click at [76, 417] on icon at bounding box center [74, 415] width 10 height 10
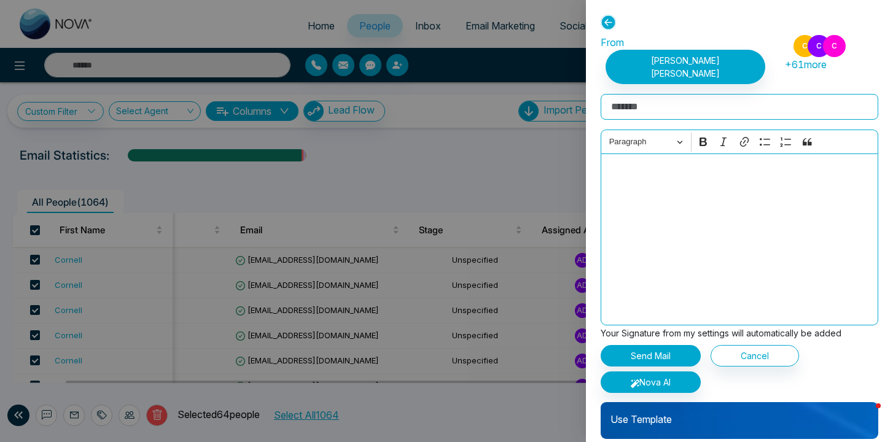
click at [603, 23] on icon at bounding box center [607, 22] width 15 height 15
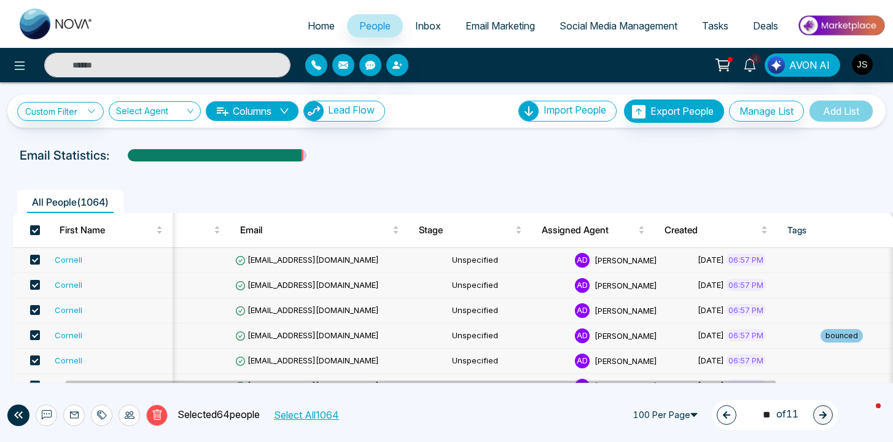
click at [99, 420] on div at bounding box center [101, 415] width 21 height 21
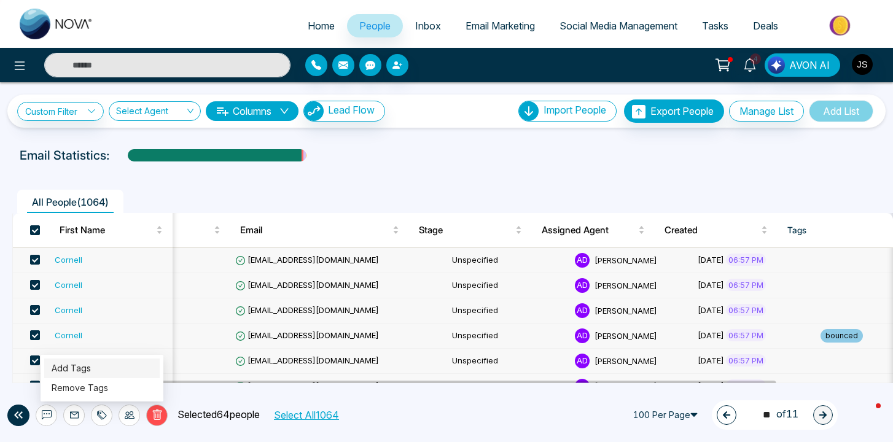
click at [91, 371] on link "Add Tags" at bounding box center [71, 368] width 39 height 10
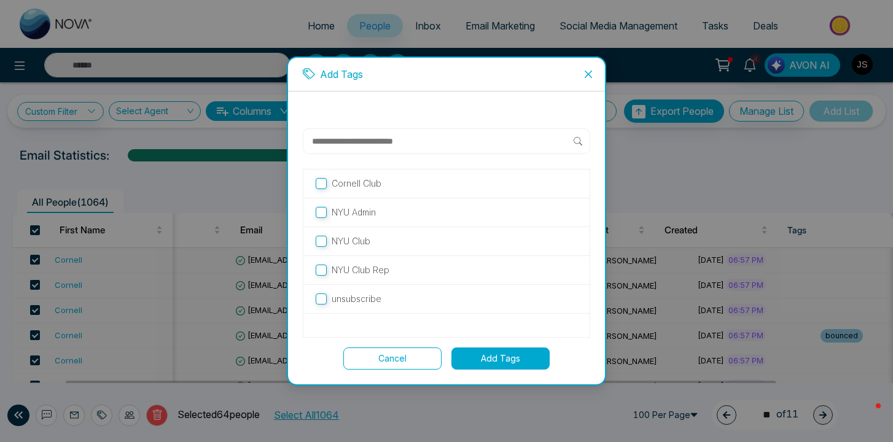
click at [480, 359] on button "Add Tags" at bounding box center [500, 358] width 98 height 22
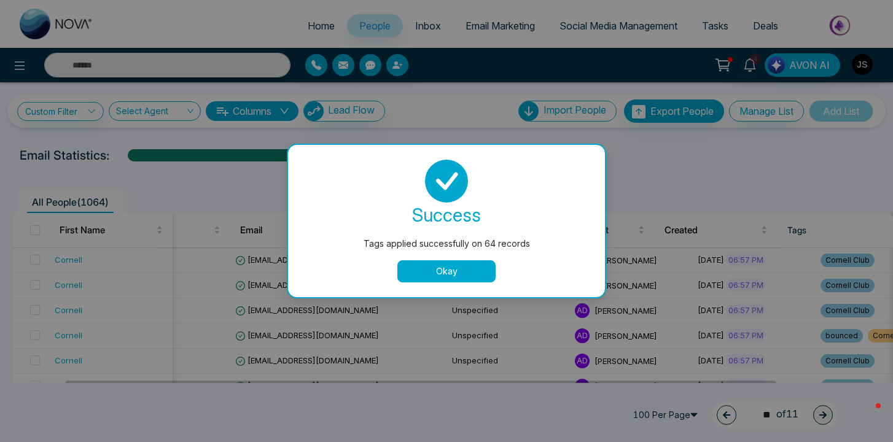
click at [469, 275] on button "Okay" at bounding box center [446, 271] width 98 height 22
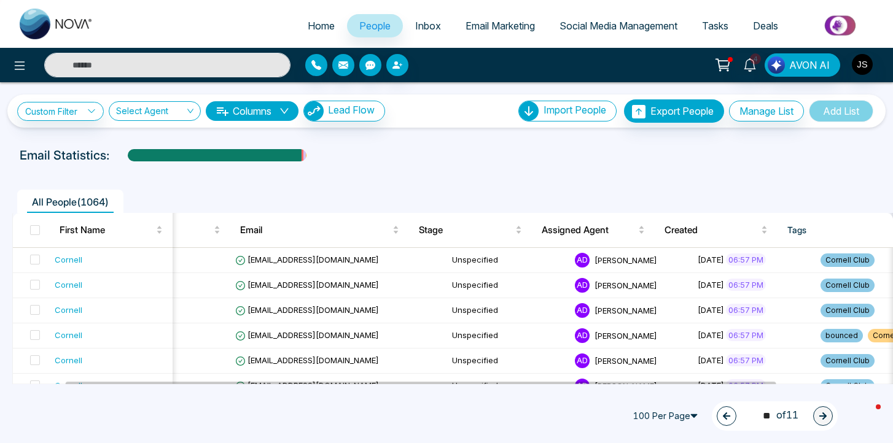
click at [789, 227] on th "Tags" at bounding box center [838, 230] width 123 height 34
click at [793, 227] on th "Tags" at bounding box center [838, 230] width 123 height 34
click at [79, 114] on link "Custom Filter" at bounding box center [60, 111] width 87 height 19
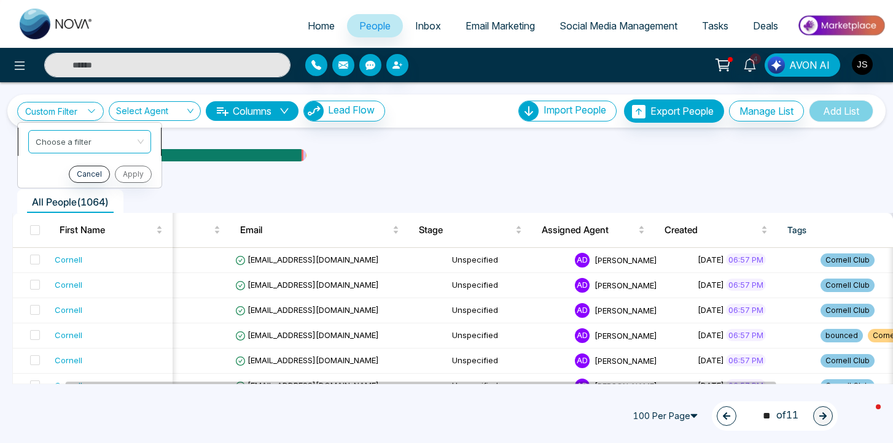
click at [88, 145] on input "search" at bounding box center [85, 140] width 99 height 18
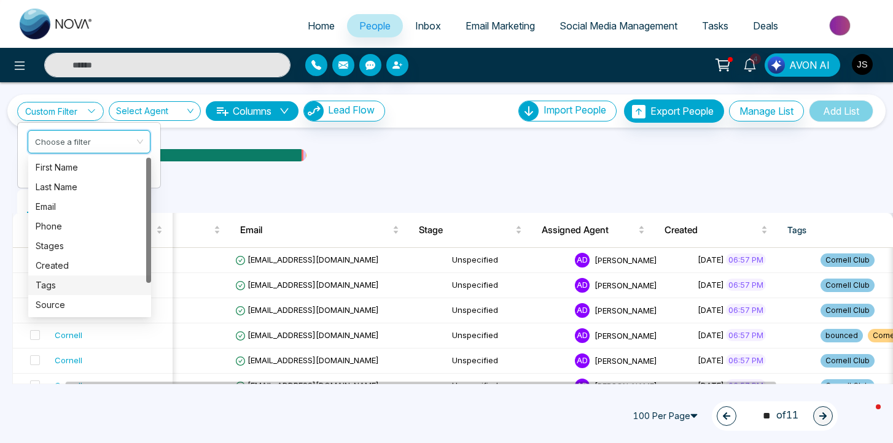
click at [79, 286] on div "Tags" at bounding box center [90, 286] width 108 height 14
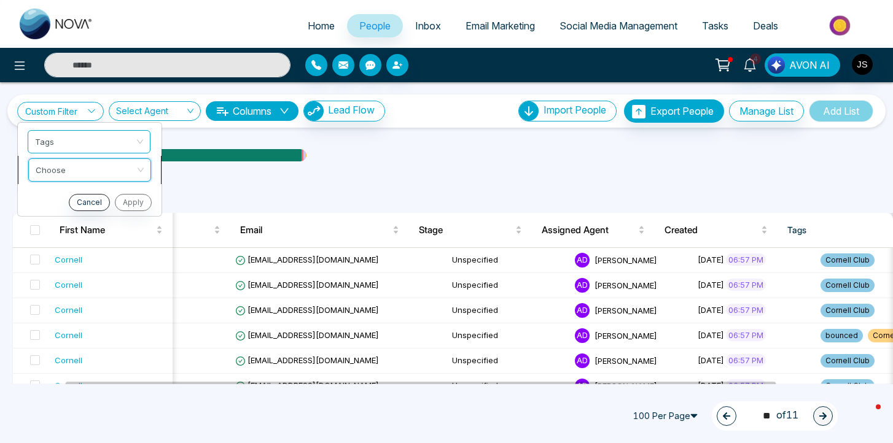
click at [80, 166] on input "search" at bounding box center [85, 168] width 99 height 18
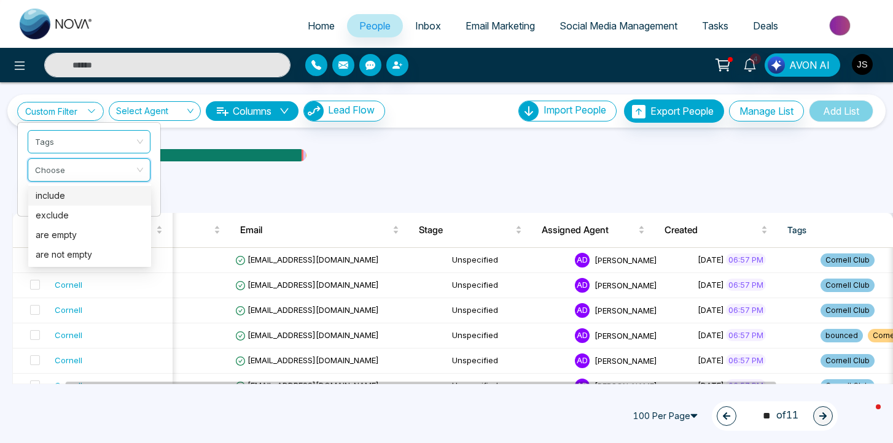
click at [69, 192] on div "include" at bounding box center [90, 196] width 108 height 14
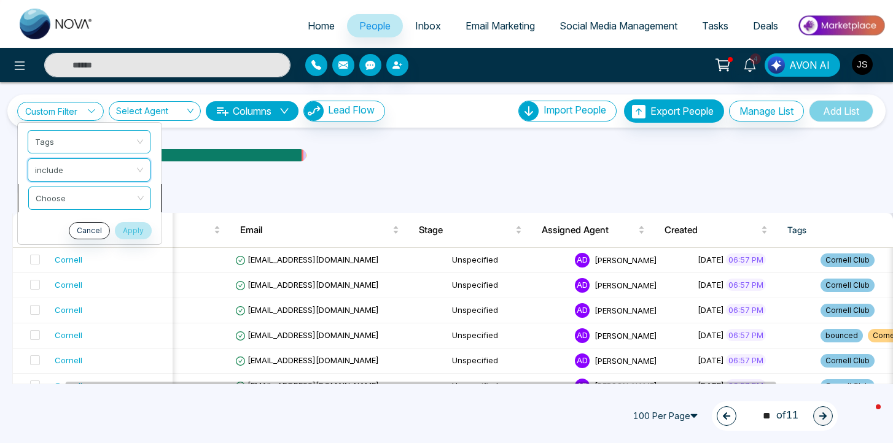
click at [66, 202] on input "search" at bounding box center [85, 196] width 99 height 18
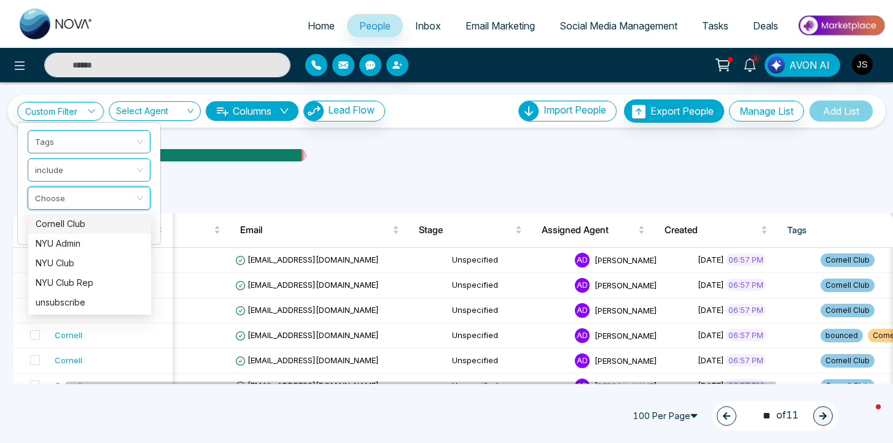
click at [66, 220] on div "Cornell Club" at bounding box center [90, 224] width 108 height 14
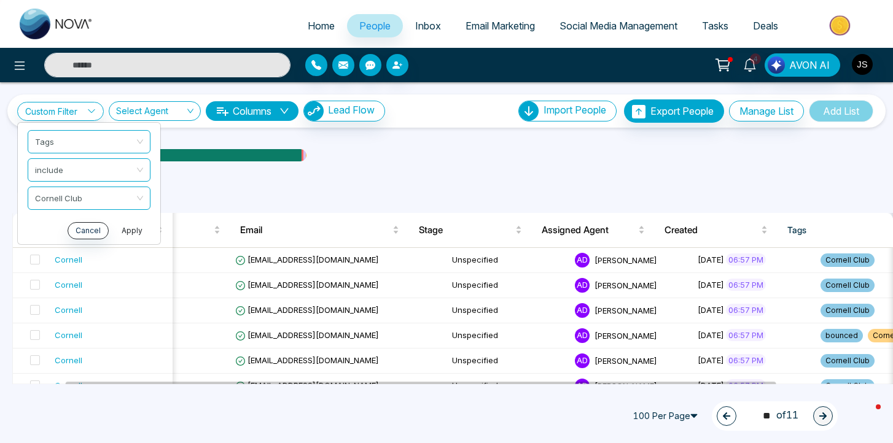
click at [128, 228] on button "Apply" at bounding box center [132, 230] width 37 height 17
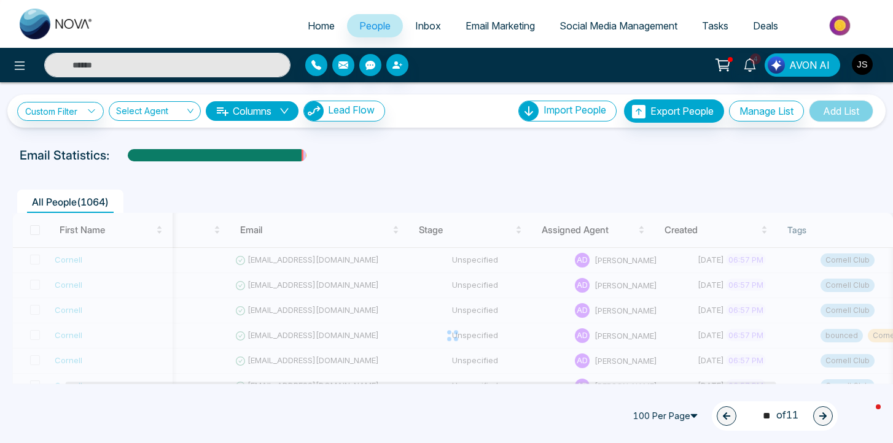
type input "*"
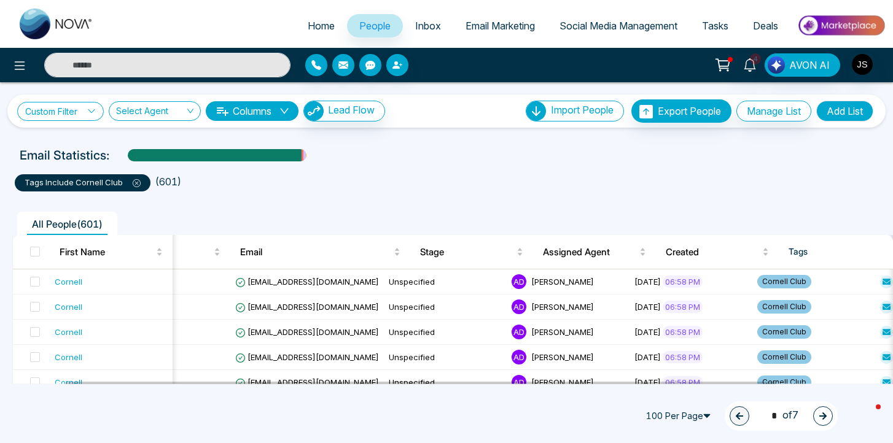
click at [86, 114] on link "Custom Filter" at bounding box center [60, 111] width 87 height 19
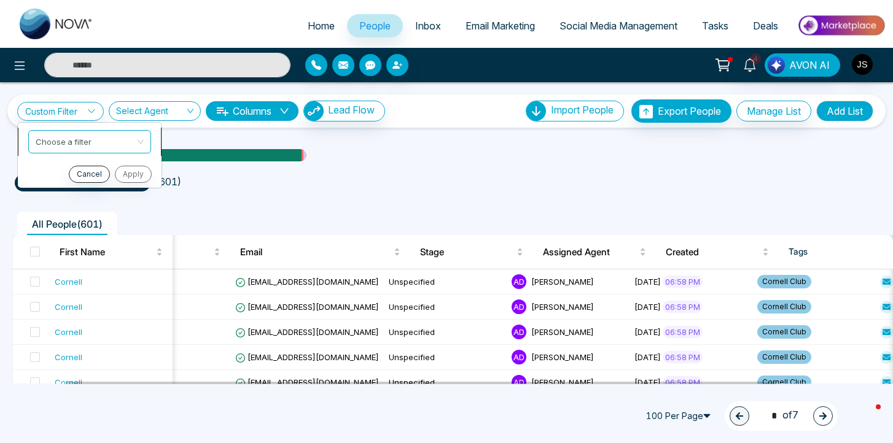
click at [91, 137] on input "search" at bounding box center [85, 140] width 99 height 18
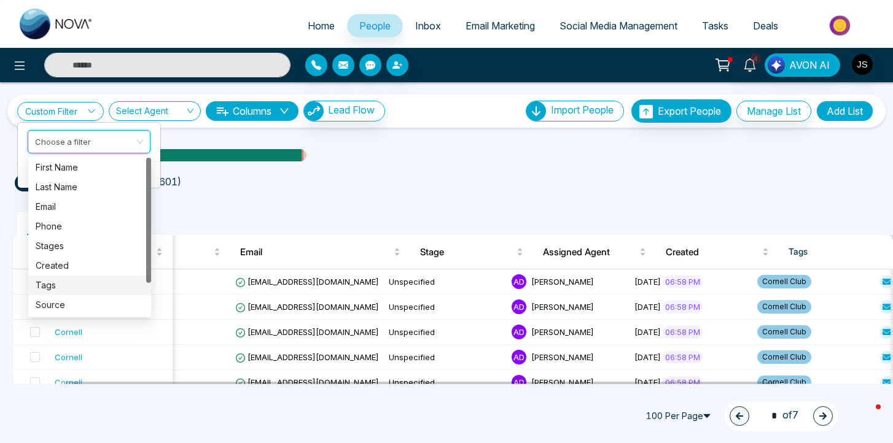
click at [63, 288] on div "Tags" at bounding box center [90, 286] width 108 height 14
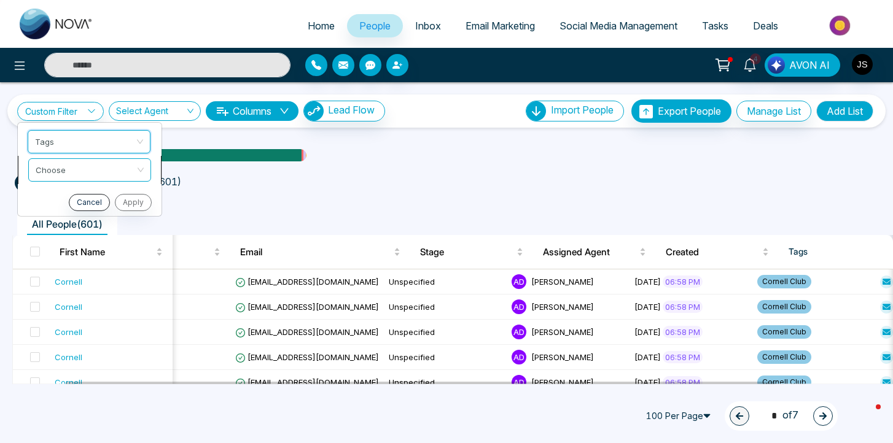
click at [63, 167] on input "search" at bounding box center [85, 168] width 99 height 18
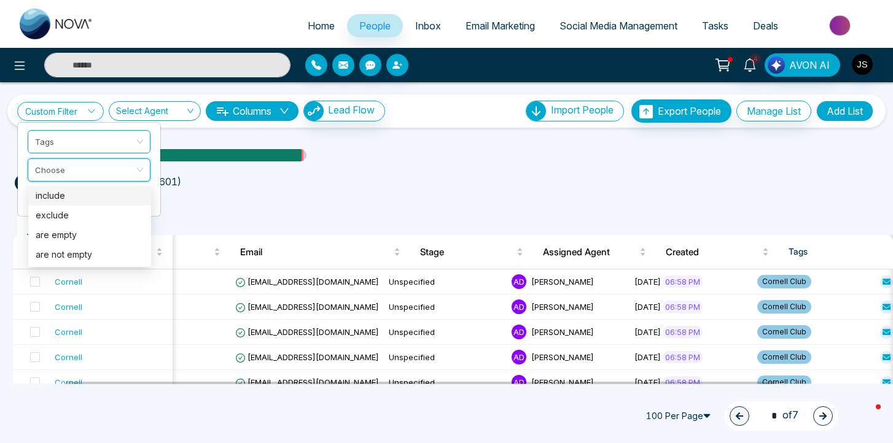
click at [61, 195] on div "include" at bounding box center [90, 196] width 108 height 14
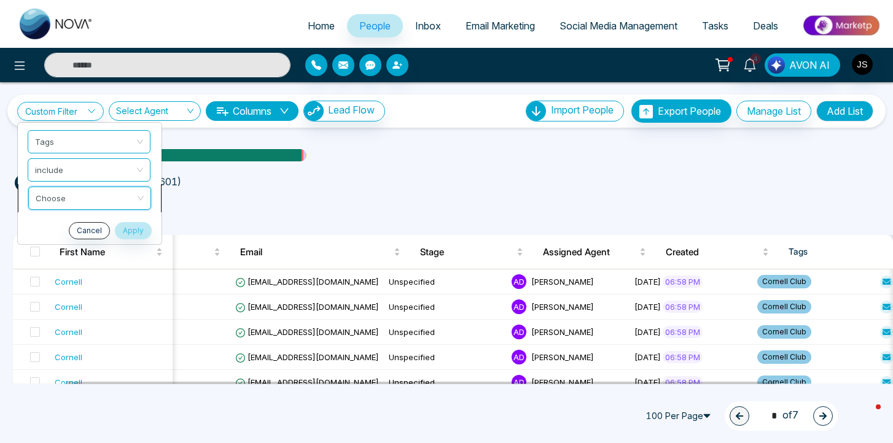
click at [66, 204] on input "search" at bounding box center [85, 196] width 99 height 18
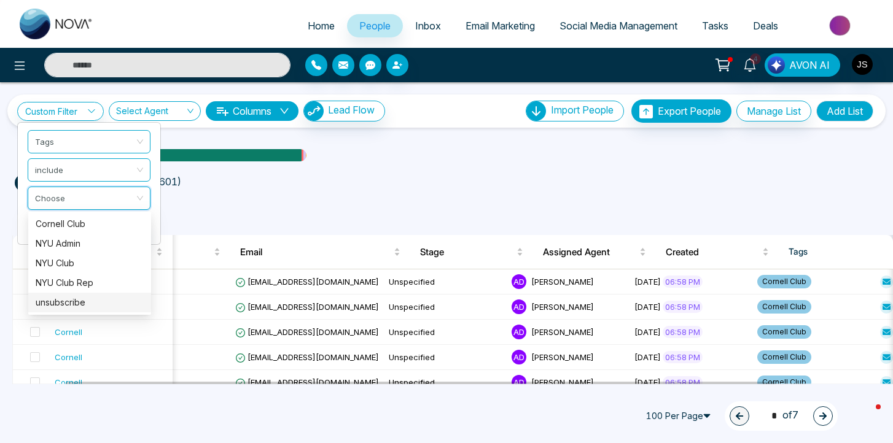
click at [66, 301] on div "unsubscribe" at bounding box center [90, 303] width 108 height 14
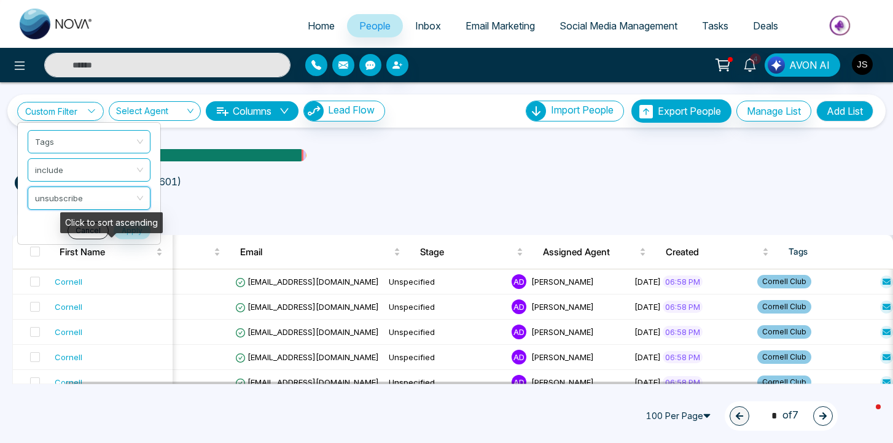
click at [128, 227] on div "Click to sort ascending" at bounding box center [111, 222] width 103 height 21
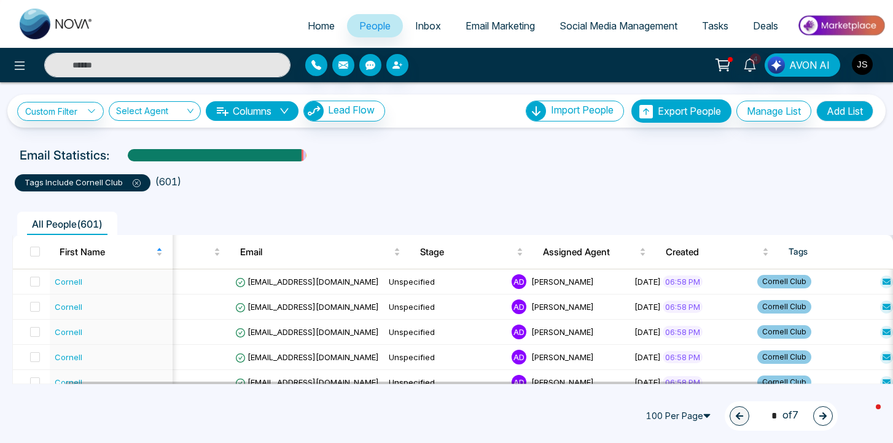
click at [83, 181] on p "tags include Cornell Club" at bounding box center [83, 183] width 116 height 12
click at [72, 108] on link "Custom Filter" at bounding box center [60, 111] width 87 height 19
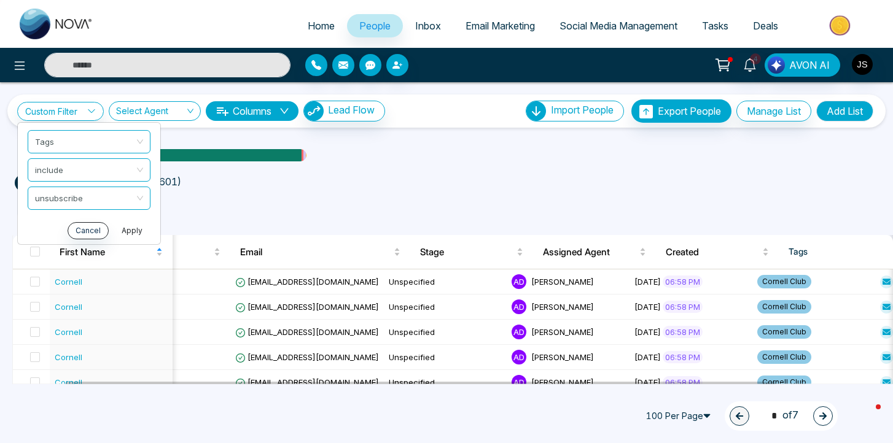
click at [130, 227] on button "Apply" at bounding box center [132, 230] width 37 height 17
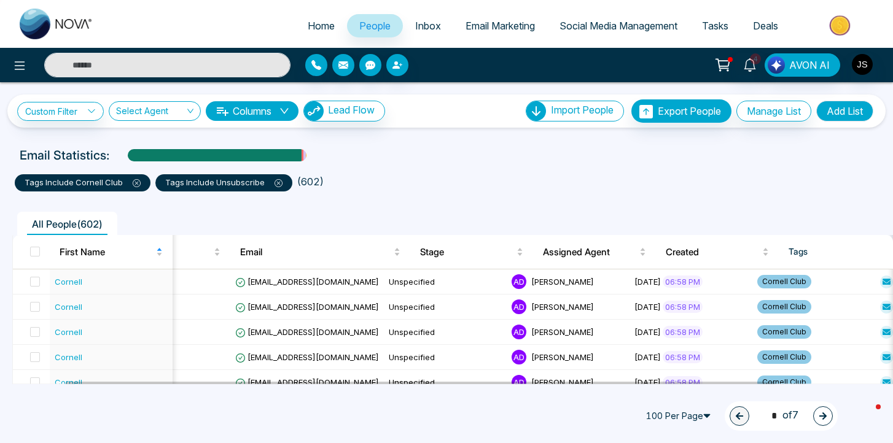
click at [134, 185] on icon at bounding box center [137, 183] width 8 height 8
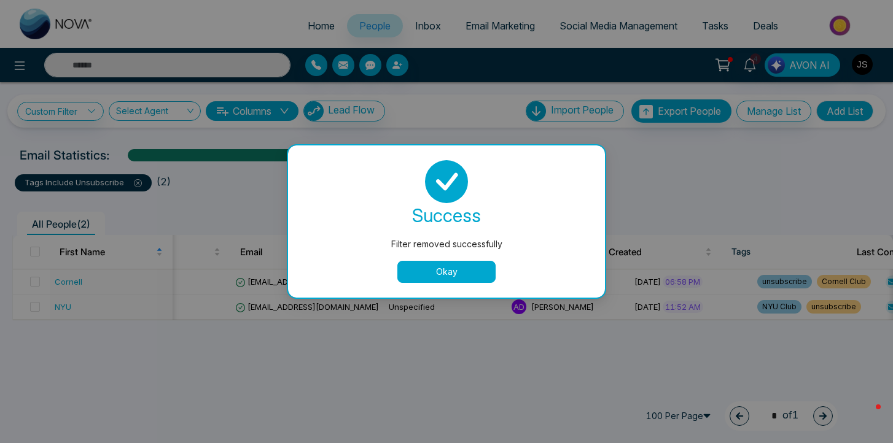
click at [449, 265] on button "Okay" at bounding box center [446, 272] width 98 height 22
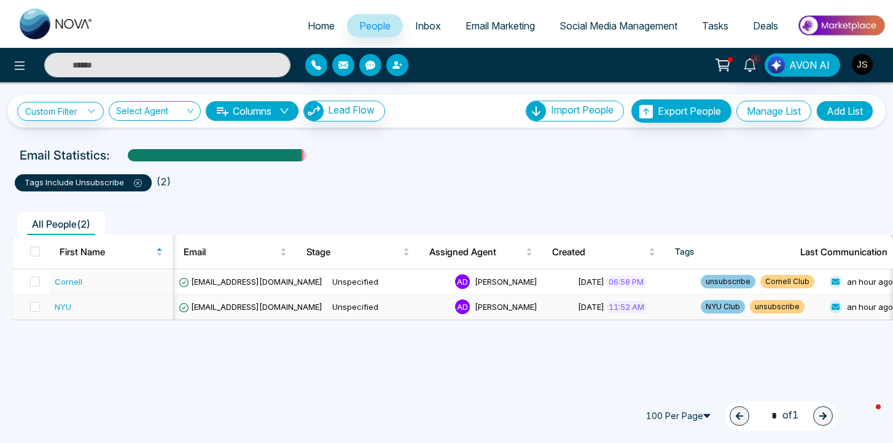
scroll to position [0, 156]
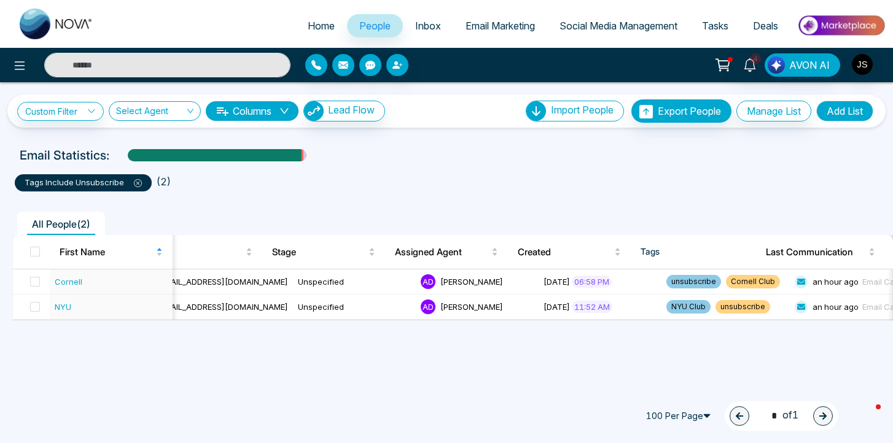
click at [714, 27] on span "Tasks" at bounding box center [715, 26] width 26 height 12
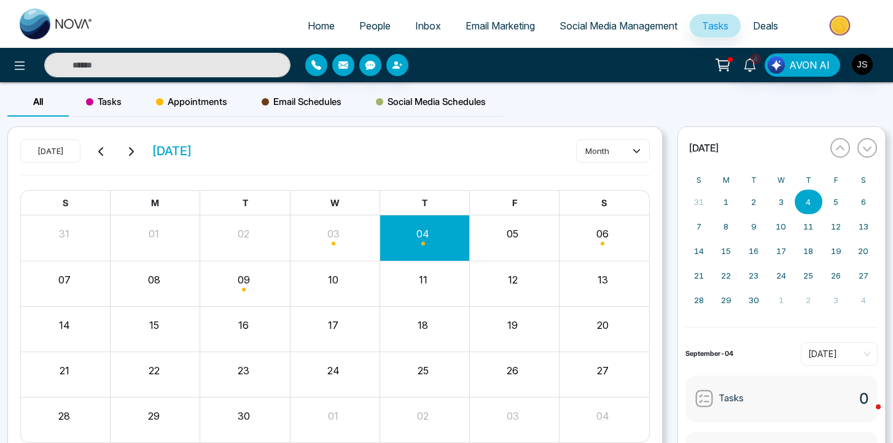
click at [211, 106] on span "Appointments" at bounding box center [191, 102] width 71 height 15
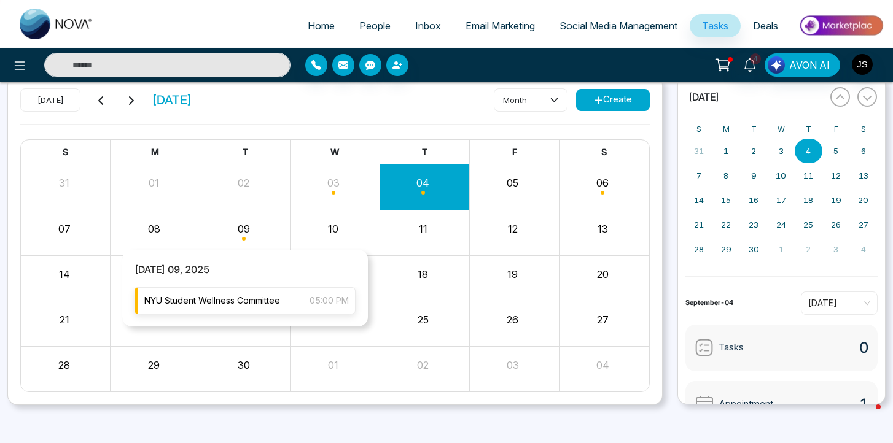
click at [231, 301] on span "NYU Student Wellness Committee" at bounding box center [212, 301] width 136 height 14
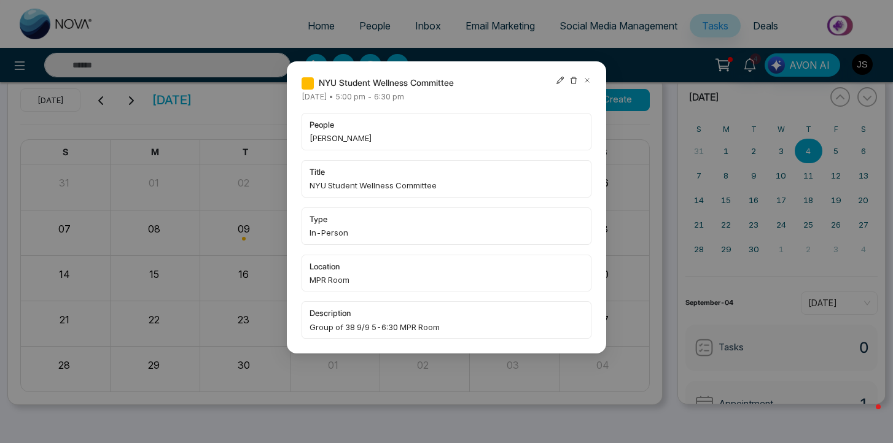
click at [448, 324] on span "Group of 38 9/9 5-6:30 MPR Room" at bounding box center [446, 327] width 274 height 12
click at [441, 328] on span "Group of 38 9/9 5-6:30 MPR Room" at bounding box center [446, 327] width 274 height 12
click at [453, 326] on span "Group of 38 9/9 5-6:30 MPR Room" at bounding box center [446, 327] width 274 height 12
click at [560, 79] on icon at bounding box center [560, 80] width 9 height 9
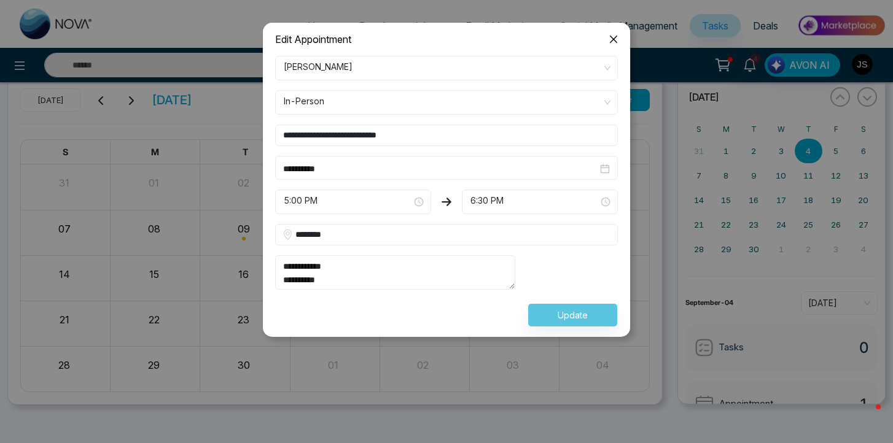
click at [421, 290] on textarea "**********" at bounding box center [395, 272] width 240 height 34
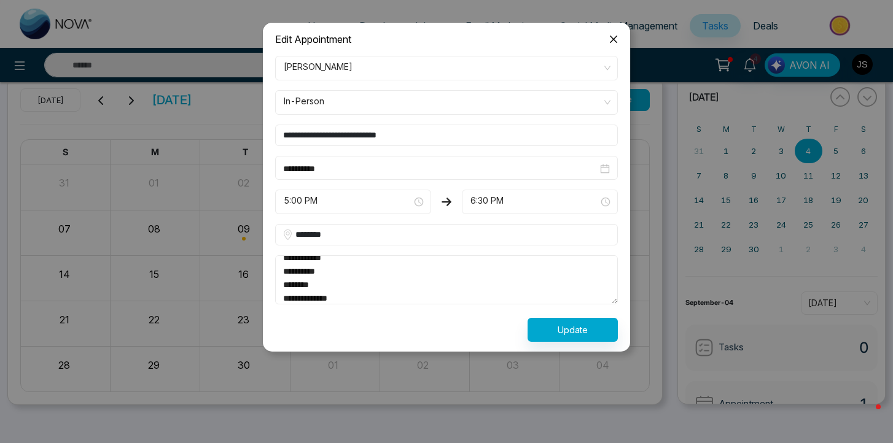
paste textarea "**********"
type textarea "**********"
click at [543, 327] on button "Update" at bounding box center [572, 330] width 90 height 24
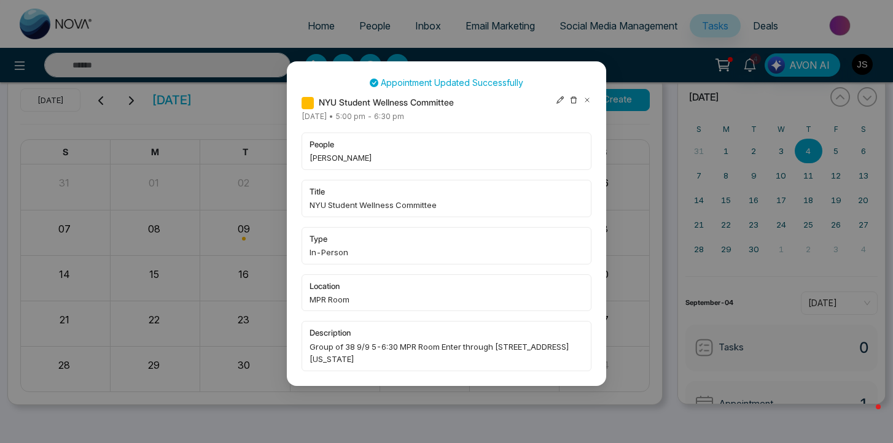
click at [586, 101] on icon at bounding box center [587, 100] width 9 height 9
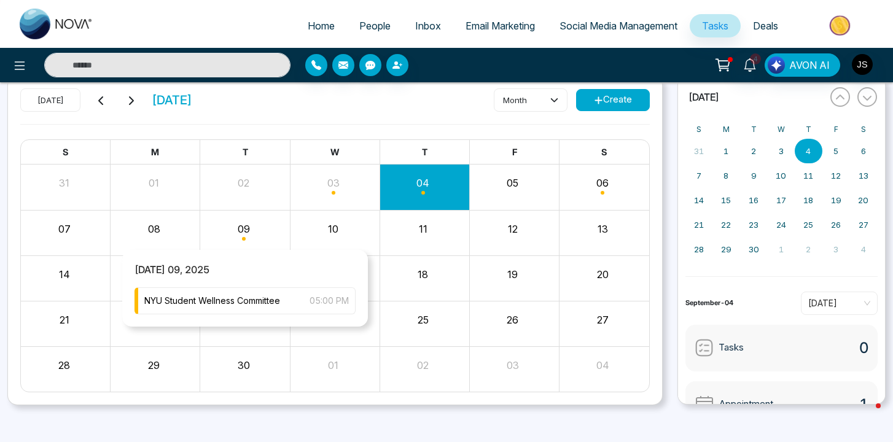
click at [244, 233] on div "Month View" at bounding box center [245, 232] width 90 height 29
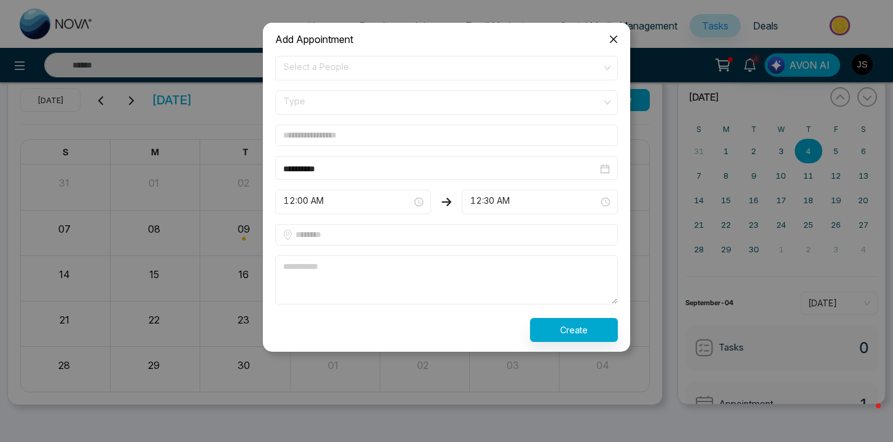
click at [244, 233] on div "**********" at bounding box center [446, 232] width 893 height 420
click at [614, 34] on icon "close" at bounding box center [613, 39] width 10 height 10
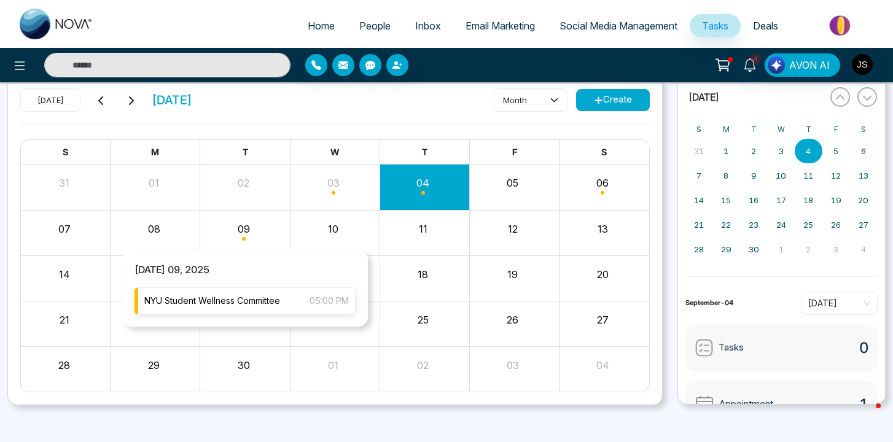
click at [236, 302] on span "NYU Student Wellness Committee" at bounding box center [212, 301] width 136 height 14
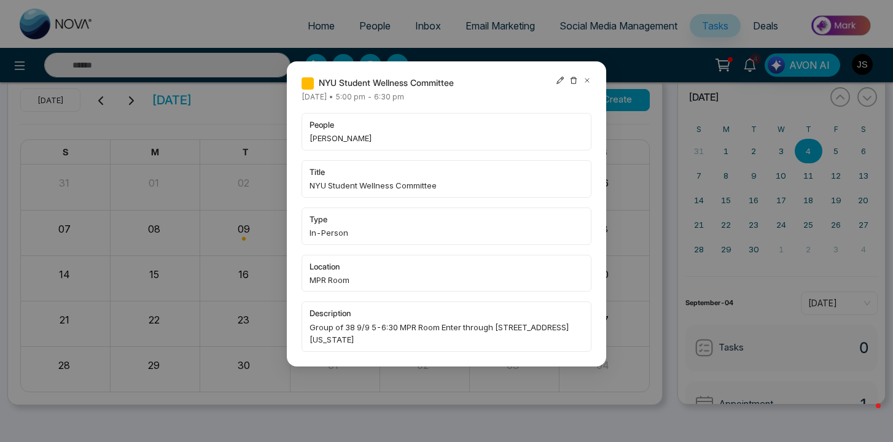
click at [384, 341] on span "Group of 38 9/9 5-6:30 MPR Room Enter through 550 1st Ave New York, NY, 10016" at bounding box center [446, 333] width 274 height 25
click at [357, 328] on span "Group of 38 9/9 5-6:30 MPR Room Enter through 550 1st Ave New York, NY, 10016" at bounding box center [446, 333] width 274 height 25
click at [564, 77] on div at bounding box center [574, 83] width 36 height 14
click at [562, 77] on icon at bounding box center [559, 80] width 7 height 7
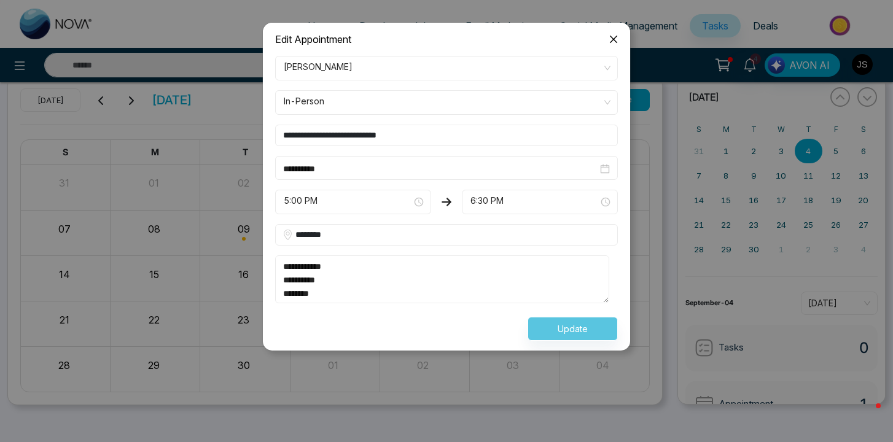
scroll to position [14, 0]
click at [487, 289] on textarea "**********" at bounding box center [442, 279] width 334 height 48
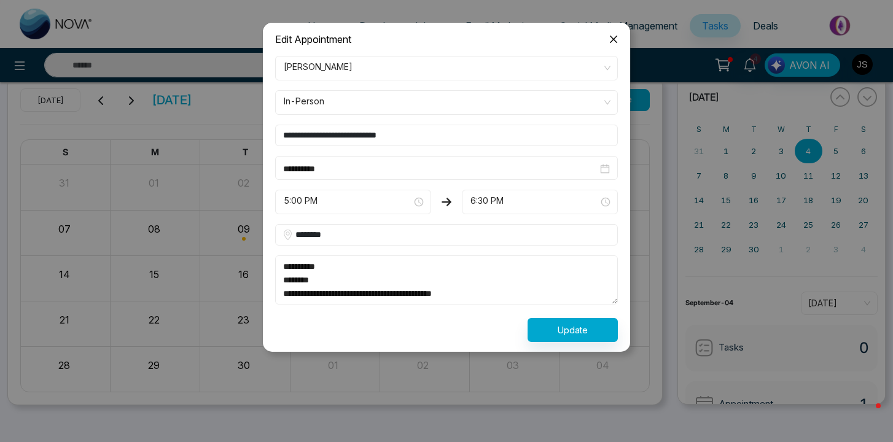
paste textarea "**********"
drag, startPoint x: 487, startPoint y: 284, endPoint x: 478, endPoint y: 284, distance: 8.6
click at [478, 284] on textarea "**********" at bounding box center [446, 279] width 343 height 49
click at [483, 287] on textarea "**********" at bounding box center [446, 279] width 343 height 49
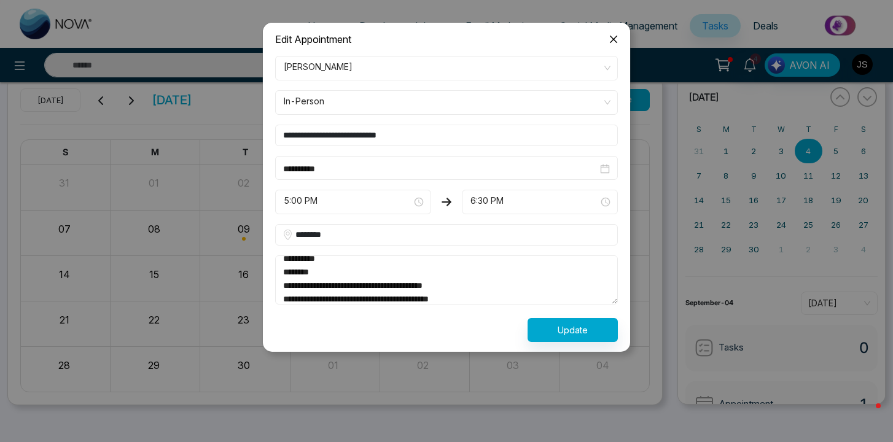
type textarea "**********"
click at [568, 335] on button "Update" at bounding box center [572, 330] width 90 height 24
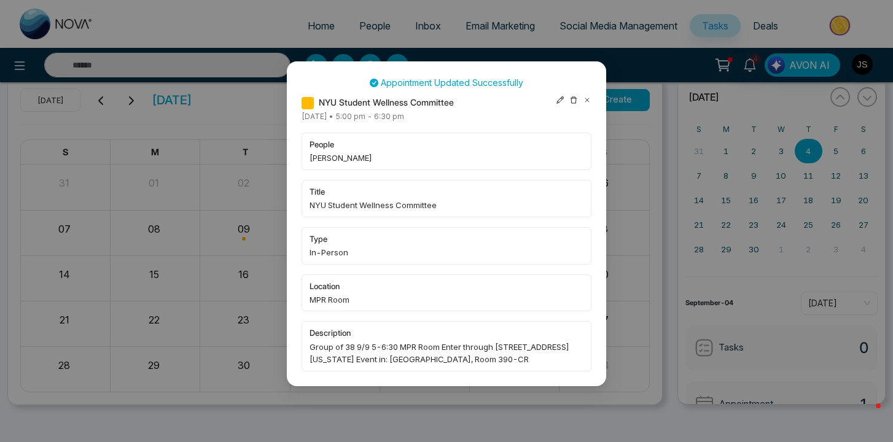
click at [428, 354] on span "Group of 38 9/9 5-6:30 MPR Room Enter through 550 1st Ave New York, NY, 10016 E…" at bounding box center [446, 353] width 274 height 25
click at [409, 351] on span "Group of 38 9/9 5-6:30 MPR Room Enter through 550 1st Ave New York, NY, 10016 E…" at bounding box center [446, 353] width 274 height 25
click at [374, 349] on span "Group of 38 9/9 5-6:30 MPR Room Enter through 550 1st Ave New York, NY, 10016 E…" at bounding box center [446, 353] width 274 height 25
click at [323, 346] on span "Group of 38 9/9 5-6:30 MPR Room Enter through 550 1st Ave New York, NY, 10016 E…" at bounding box center [446, 353] width 274 height 25
drag, startPoint x: 323, startPoint y: 346, endPoint x: 615, endPoint y: 368, distance: 293.0
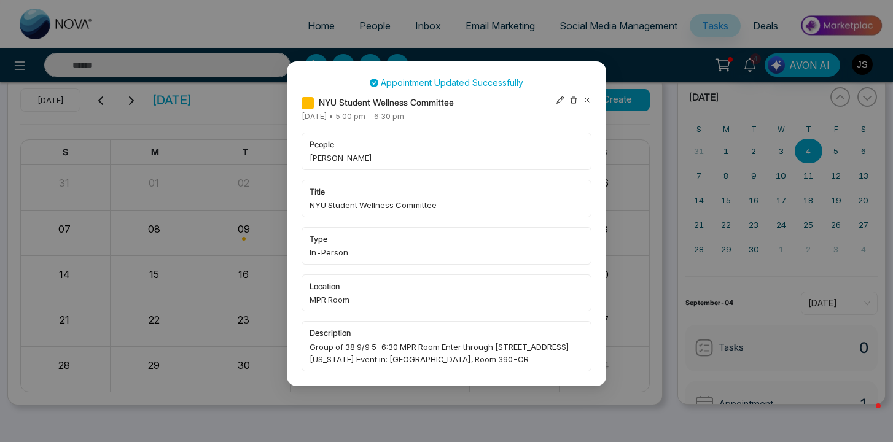
click at [616, 368] on div "Appointment Updated Successfully NYU Student Wellness Committee Tuesday Septemb…" at bounding box center [446, 221] width 893 height 442
copy span "Group of 38 9/9 5-6:30 MPR Room Enter through 550 1st Ave New York, NY, 10016 E…"
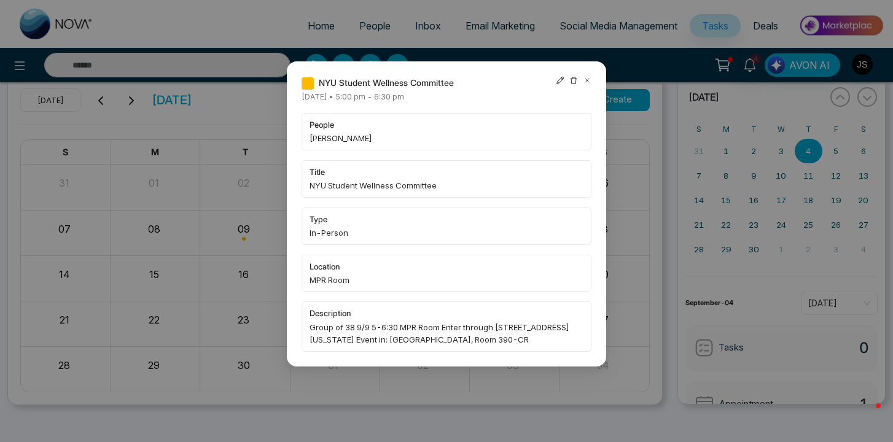
click at [587, 80] on icon at bounding box center [587, 81] width 4 height 4
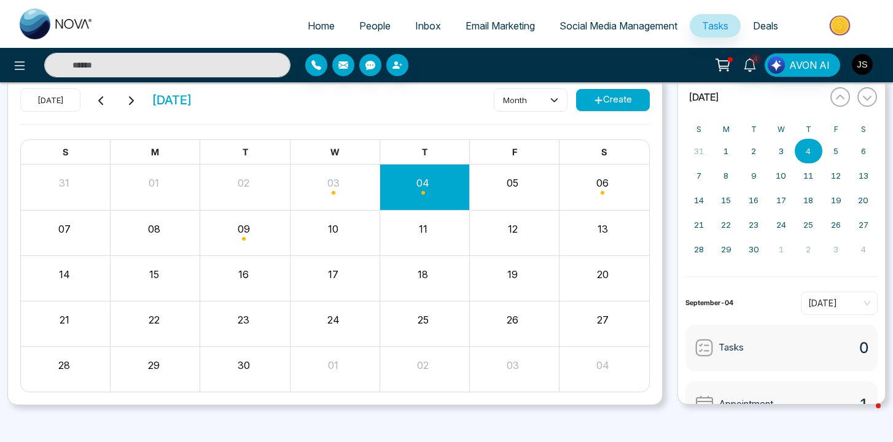
click at [379, 31] on span "People" at bounding box center [374, 26] width 31 height 12
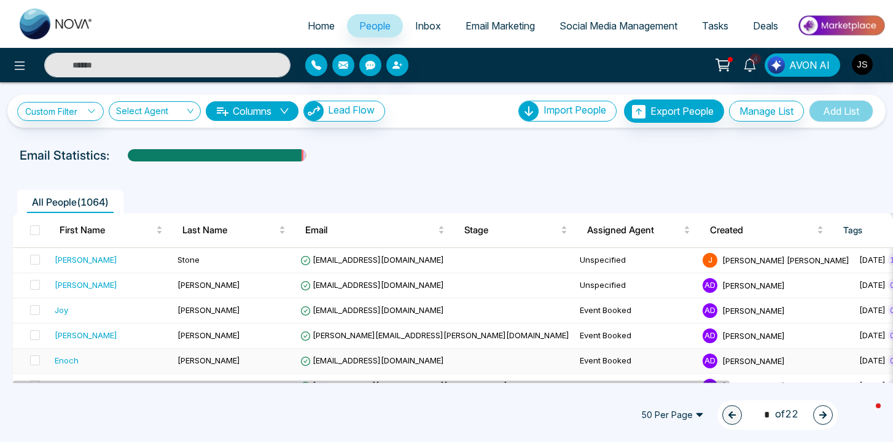
click at [70, 359] on div "Enoch" at bounding box center [67, 360] width 24 height 12
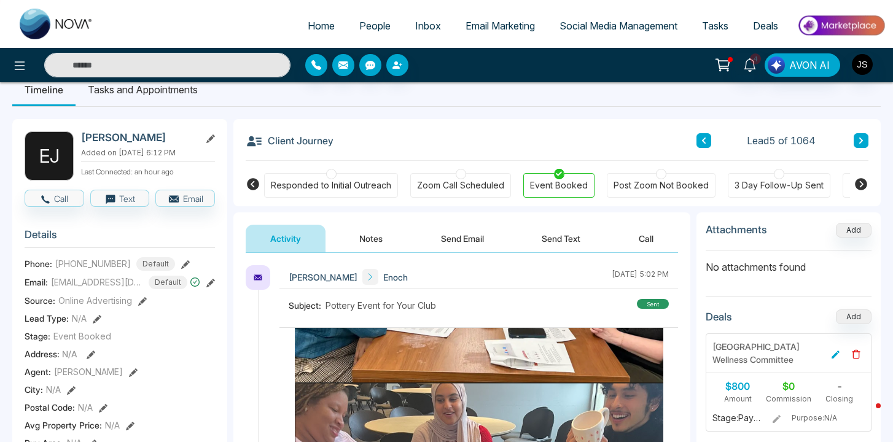
scroll to position [22, 0]
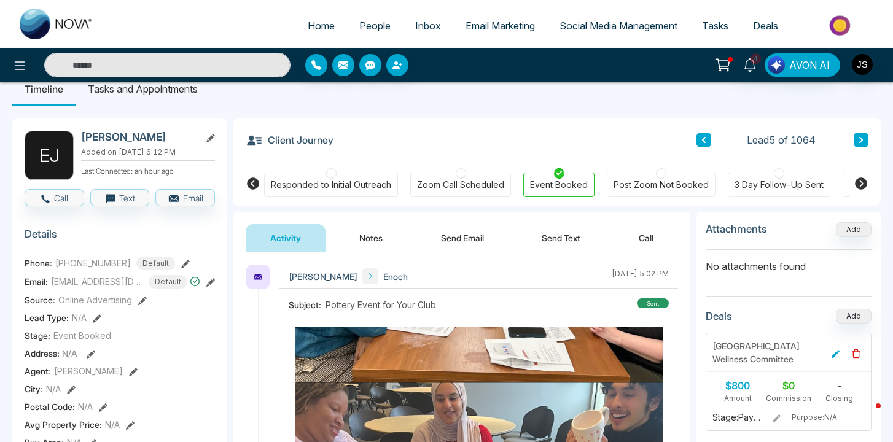
click at [85, 258] on span "+17817740049" at bounding box center [93, 263] width 76 height 13
click at [97, 259] on span "+17817740049" at bounding box center [93, 263] width 76 height 13
click at [181, 261] on icon at bounding box center [185, 264] width 9 height 9
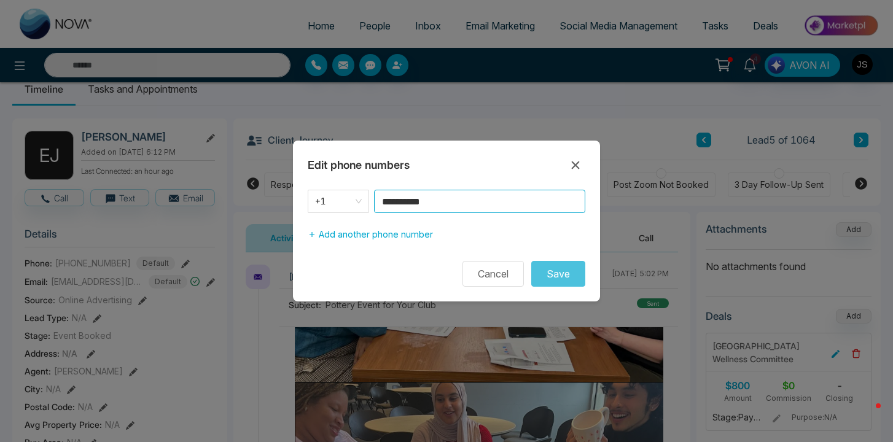
click at [431, 204] on input "**********" at bounding box center [479, 201] width 211 height 23
paste input
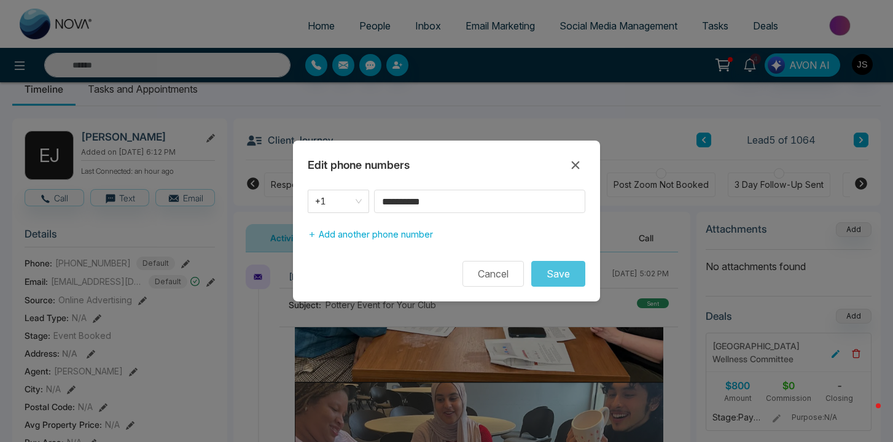
click at [421, 189] on div "**********" at bounding box center [446, 221] width 307 height 161
click at [416, 197] on input "**********" at bounding box center [479, 201] width 211 height 23
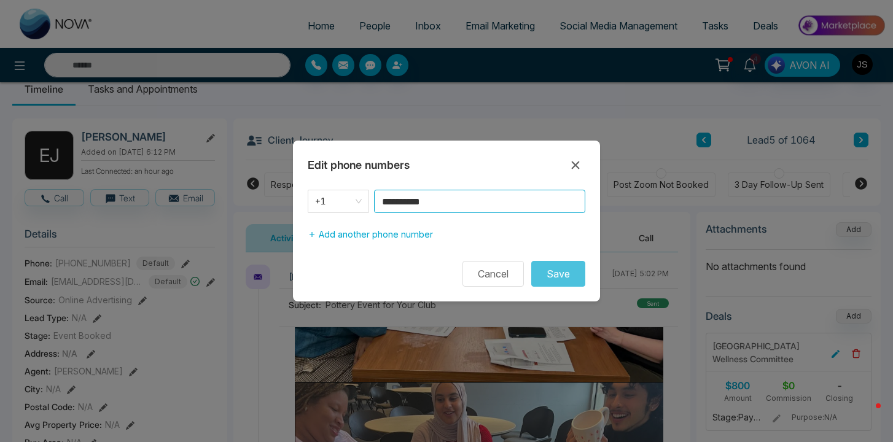
paste input
type input "**********"
click at [459, 197] on input "**********" at bounding box center [479, 201] width 211 height 23
paste input
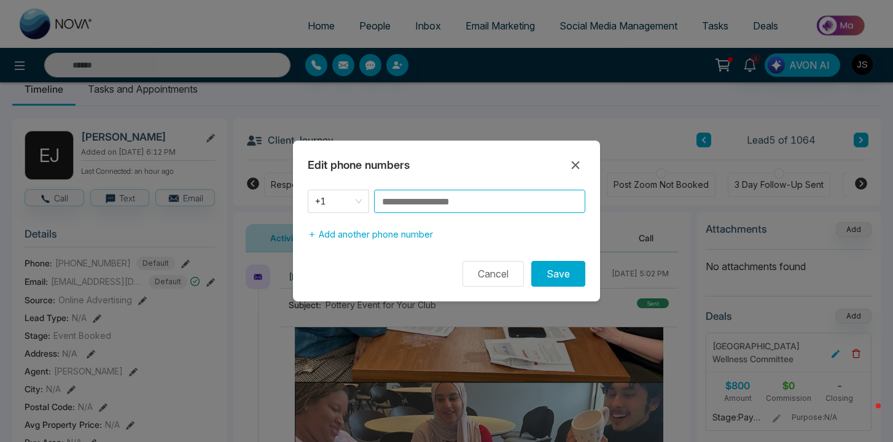
paste input
type input "**********"
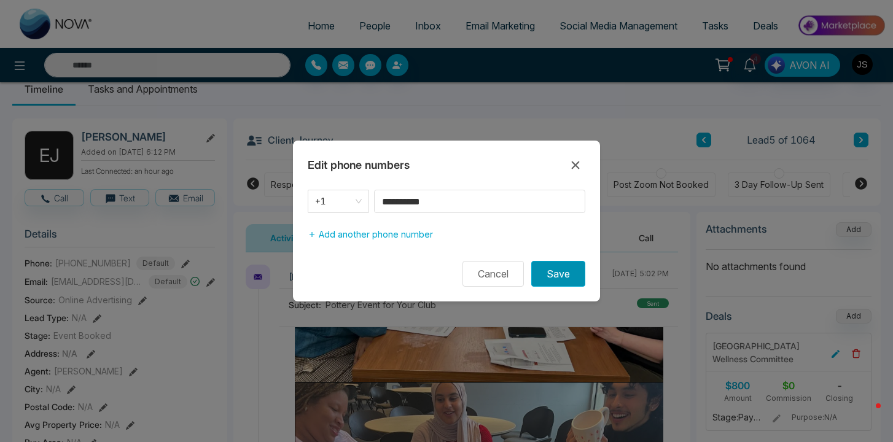
click at [558, 279] on button "Save" at bounding box center [558, 274] width 54 height 26
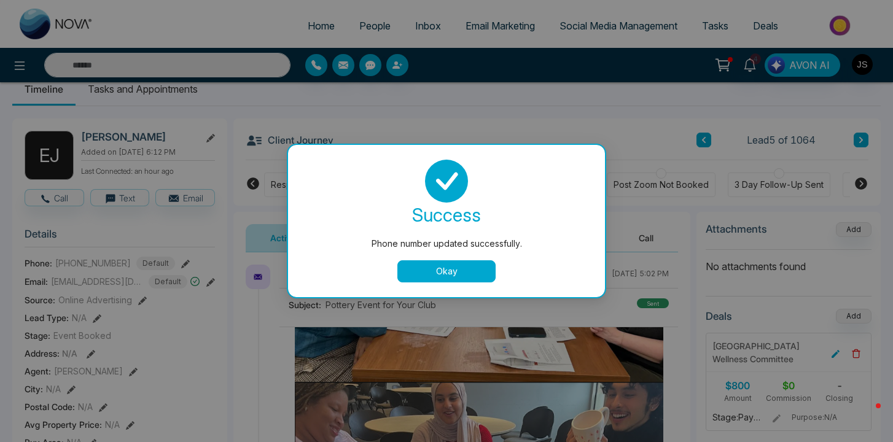
click at [478, 273] on button "Okay" at bounding box center [446, 271] width 98 height 22
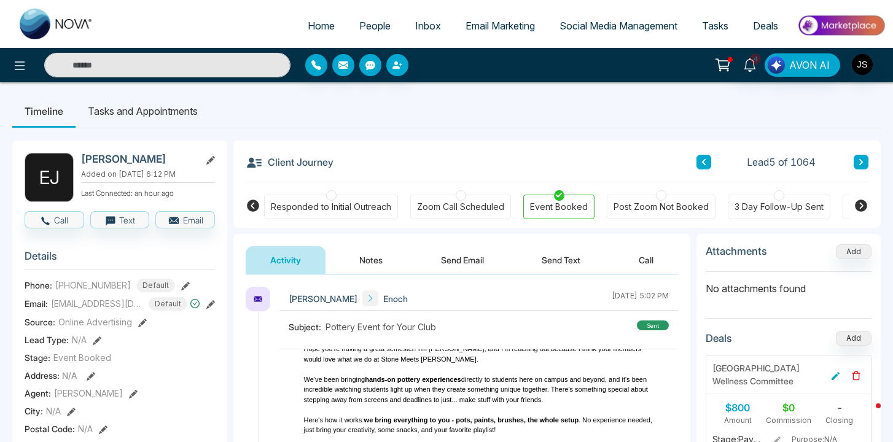
scroll to position [0, 0]
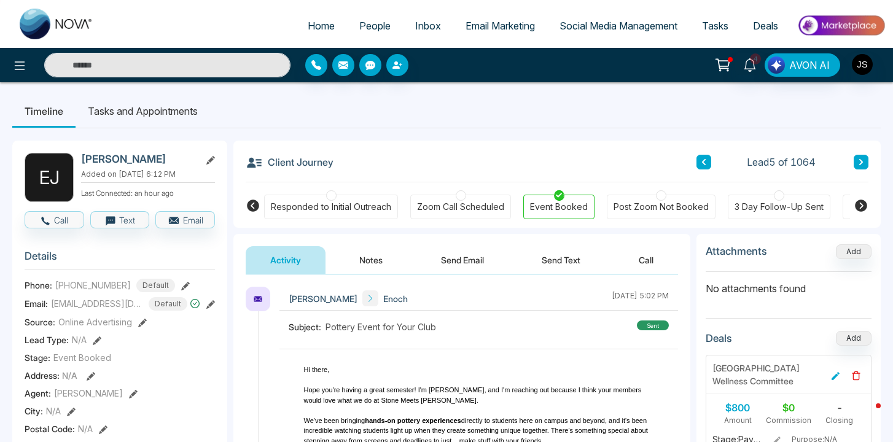
click at [429, 328] on span "Pottery Event for Your Club" at bounding box center [380, 326] width 110 height 13
drag, startPoint x: 429, startPoint y: 328, endPoint x: 336, endPoint y: 328, distance: 92.7
click at [336, 328] on span "Pottery Event for Your Club" at bounding box center [380, 326] width 110 height 13
drag, startPoint x: 336, startPoint y: 328, endPoint x: 438, endPoint y: 328, distance: 101.3
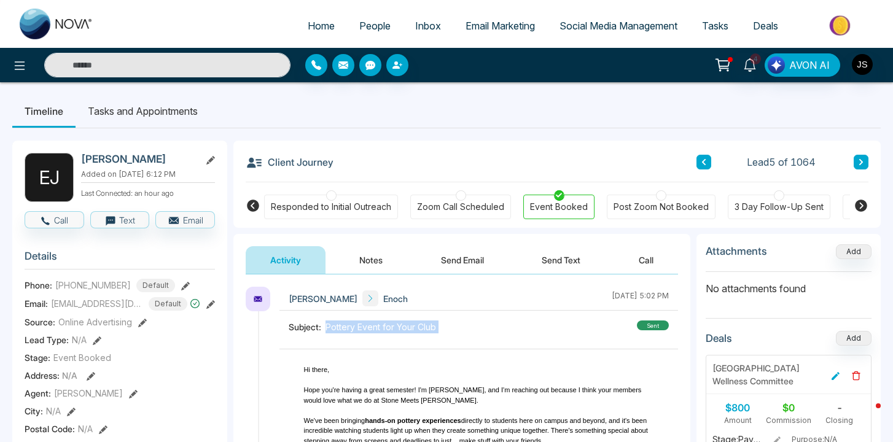
click at [438, 328] on div "Subject: Pottery Event for Your Club sent" at bounding box center [479, 328] width 380 height 16
click at [425, 328] on span "Pottery Event for Your Club" at bounding box center [380, 326] width 110 height 13
drag, startPoint x: 425, startPoint y: 328, endPoint x: 349, endPoint y: 326, distance: 76.8
click at [349, 326] on span "Pottery Event for Your Club" at bounding box center [380, 326] width 110 height 13
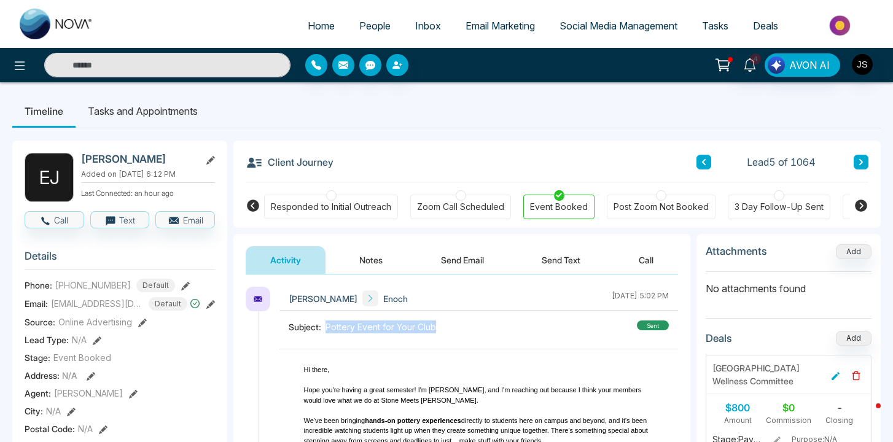
drag, startPoint x: 349, startPoint y: 326, endPoint x: 428, endPoint y: 321, distance: 80.0
click at [428, 321] on span "Pottery Event for Your Club" at bounding box center [380, 326] width 110 height 13
click at [359, 28] on span "People" at bounding box center [374, 26] width 31 height 12
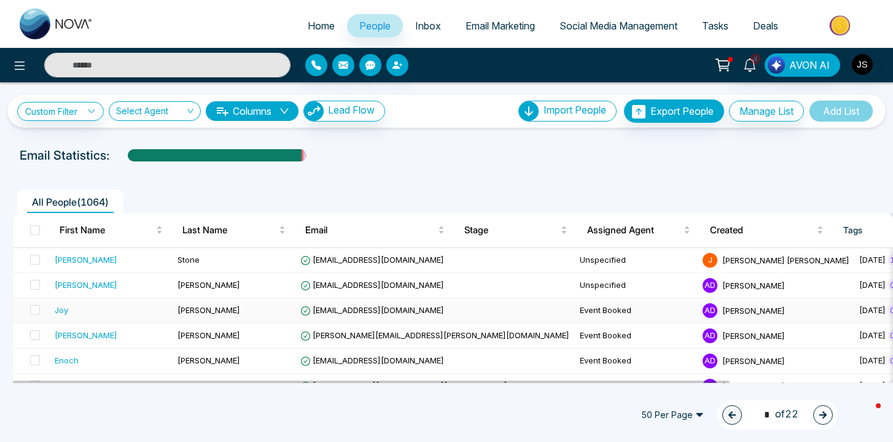
click at [63, 312] on div "Joy" at bounding box center [62, 310] width 14 height 12
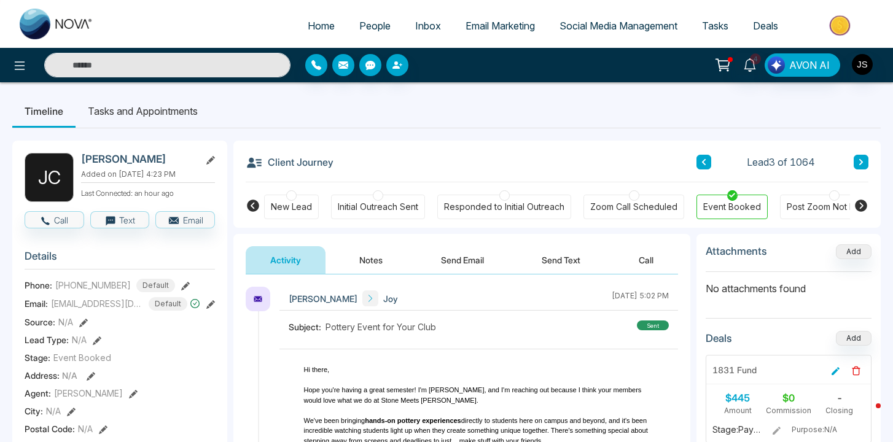
click at [181, 290] on icon at bounding box center [185, 286] width 9 height 9
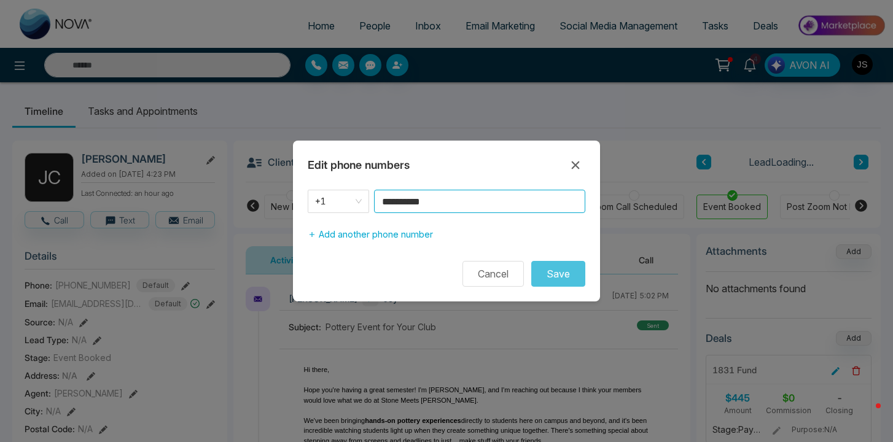
click at [448, 200] on input "**********" at bounding box center [479, 201] width 211 height 23
paste input
type input "**********"
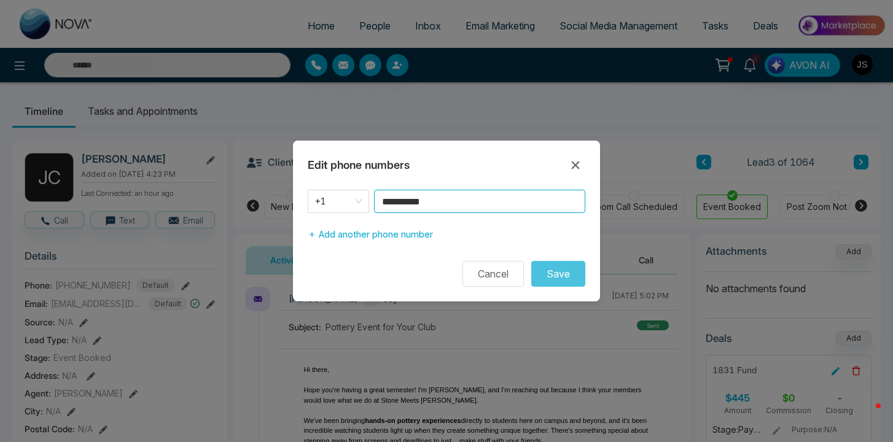
click at [448, 200] on input "**********" at bounding box center [479, 201] width 211 height 23
type input "**********"
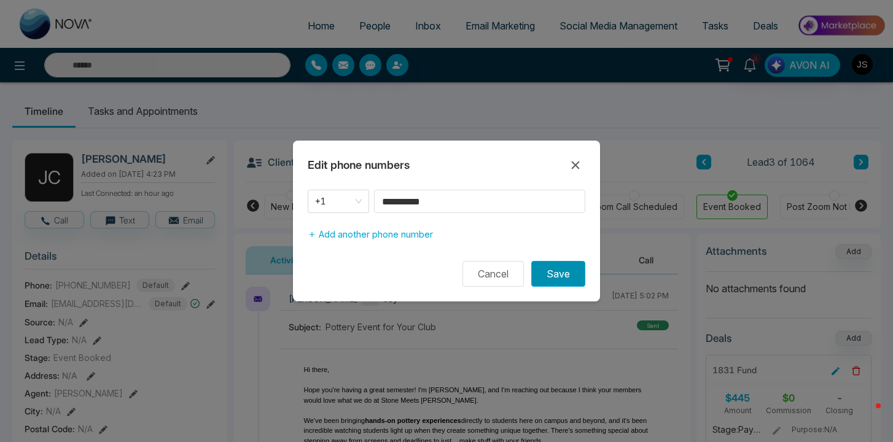
click at [561, 262] on button "Save" at bounding box center [558, 274] width 54 height 26
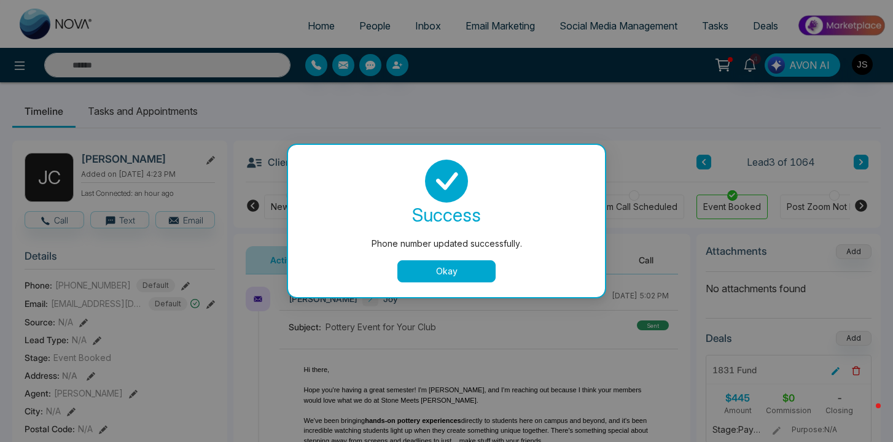
click at [479, 281] on button "Okay" at bounding box center [446, 271] width 98 height 22
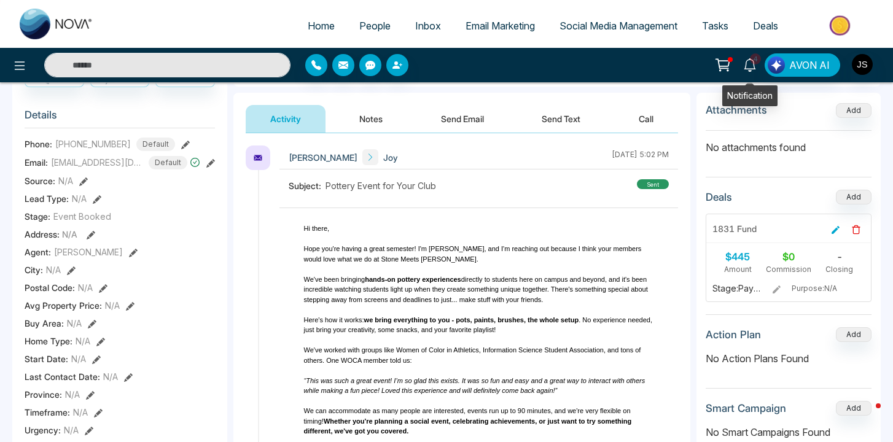
click at [752, 60] on span "4" at bounding box center [755, 58] width 11 height 11
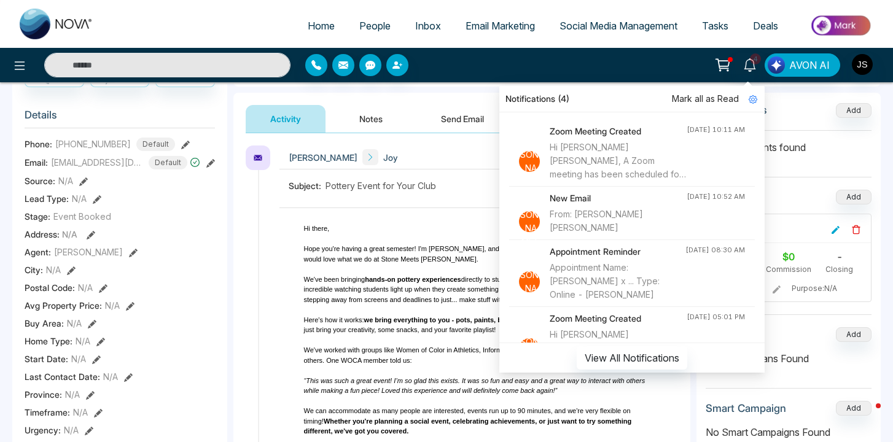
click at [433, 101] on div "Activity Notes Send Email Send Text Call" at bounding box center [461, 113] width 457 height 41
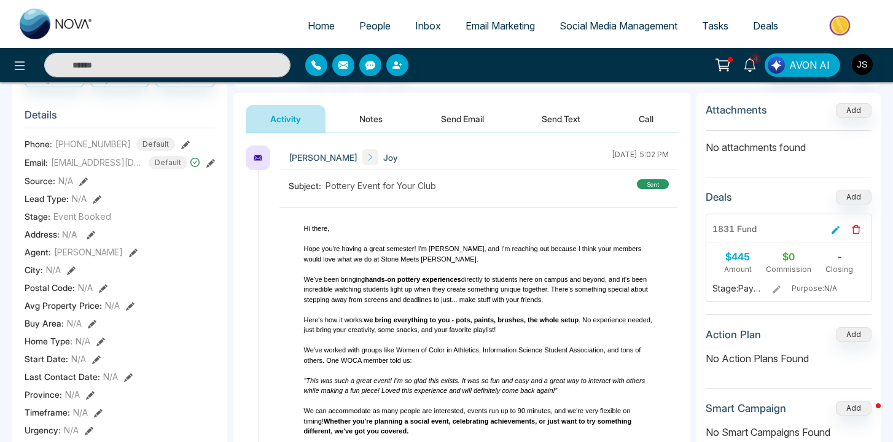
click at [746, 66] on icon at bounding box center [749, 65] width 12 height 14
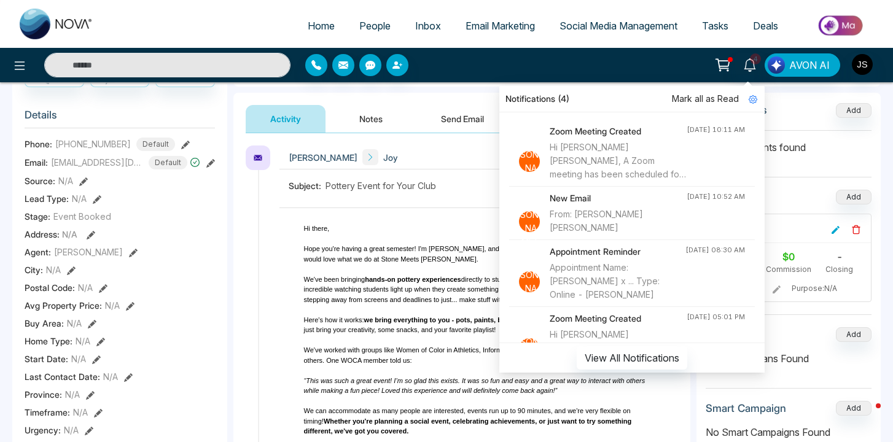
click at [188, 20] on ul "Home People Inbox Email Marketing Social Media Management Tasks Deals" at bounding box center [496, 27] width 780 height 34
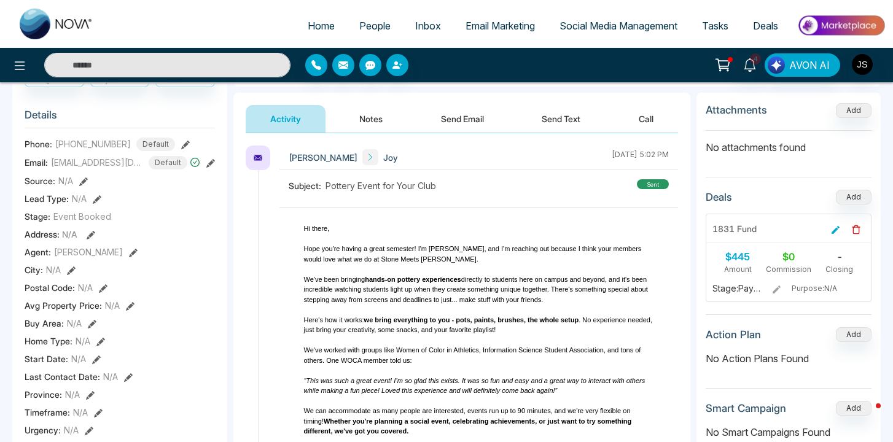
click at [37, 28] on img at bounding box center [57, 24] width 74 height 31
select select "*"
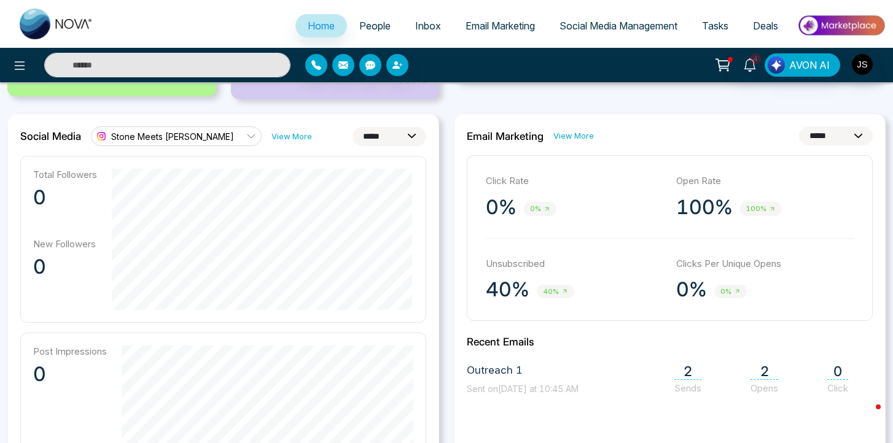
scroll to position [320, 0]
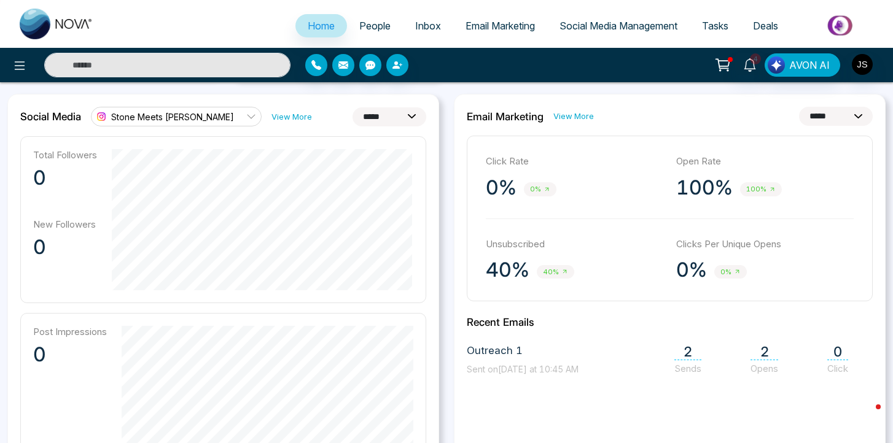
click at [572, 112] on link "View More" at bounding box center [573, 116] width 41 height 12
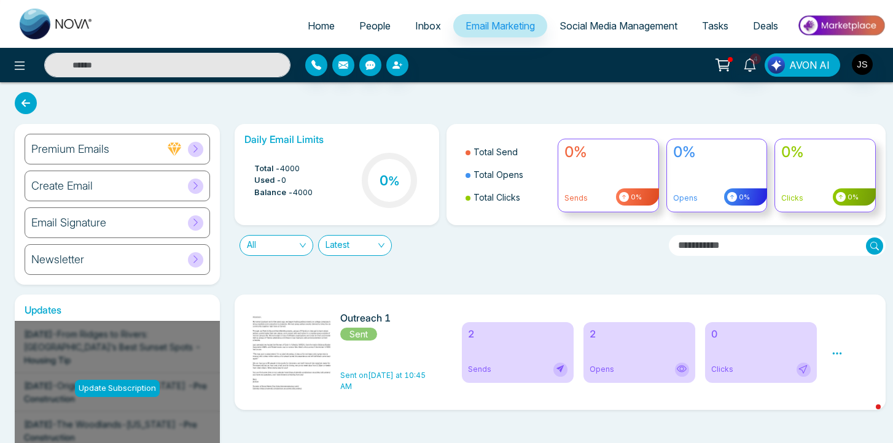
click at [810, 69] on span "AVON AI" at bounding box center [809, 65] width 41 height 15
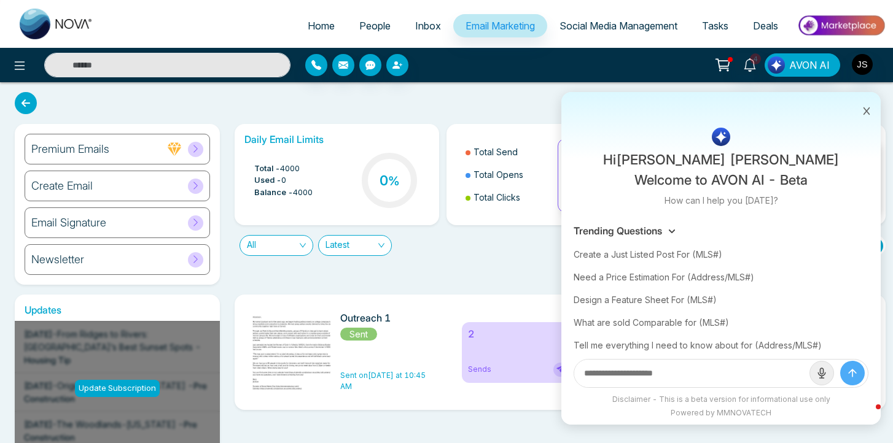
click at [670, 371] on input "text" at bounding box center [691, 374] width 235 height 28
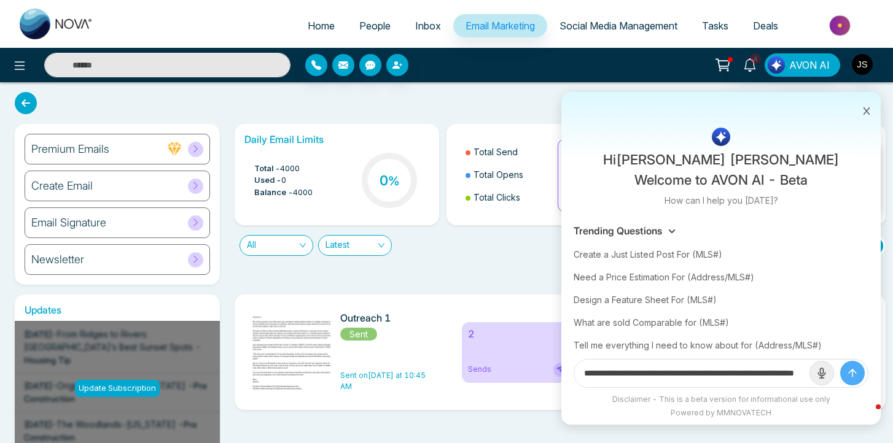
scroll to position [0, 71]
type input "**********"
click at [840, 361] on button "submit" at bounding box center [852, 373] width 25 height 25
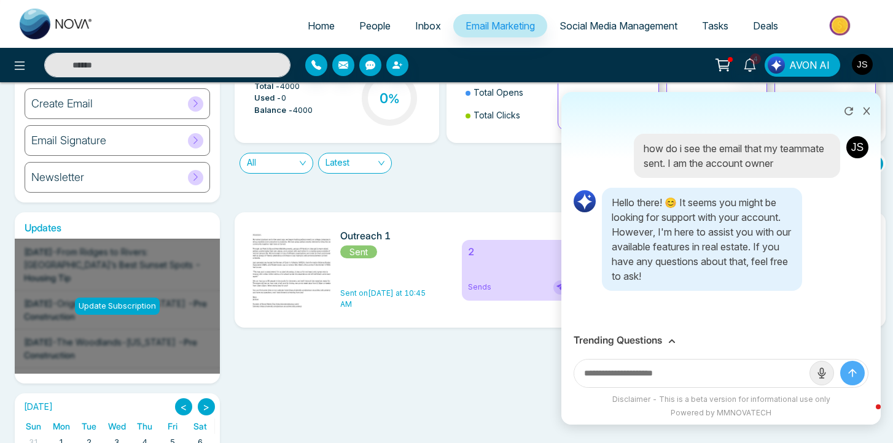
scroll to position [83, 0]
click at [655, 147] on p "how do i see the email that my teammate sent. I am the account owner" at bounding box center [736, 155] width 187 height 29
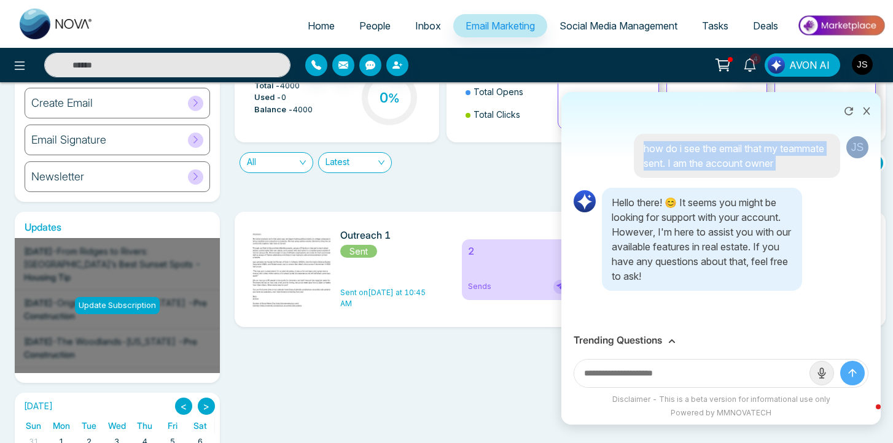
drag, startPoint x: 655, startPoint y: 147, endPoint x: 824, endPoint y: 163, distance: 169.6
click at [824, 163] on p "how do i see the email that my teammate sent. I am the account owner" at bounding box center [736, 155] width 187 height 29
copy p "how do i see the email that my teammate sent. I am the account owner"
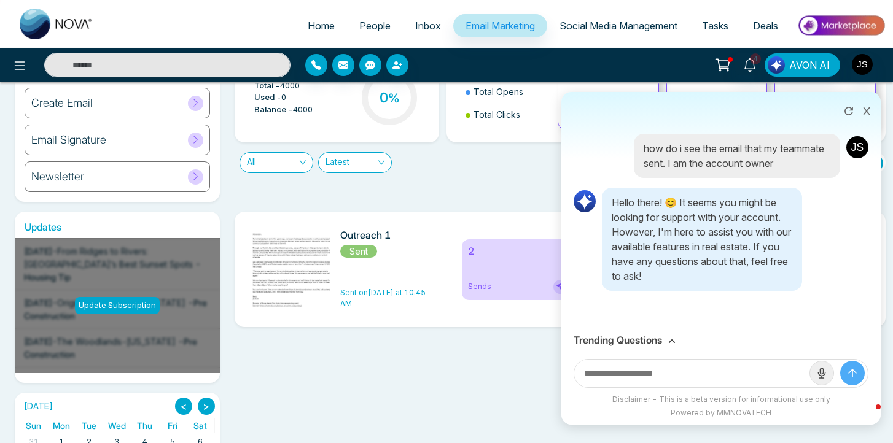
click at [628, 366] on input "text" at bounding box center [691, 374] width 235 height 28
paste input "**********"
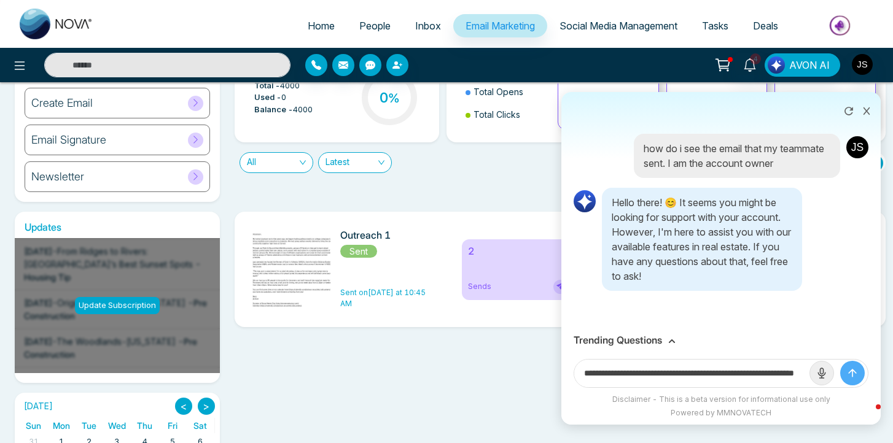
type input "**********"
click at [840, 361] on button "submit" at bounding box center [852, 373] width 25 height 25
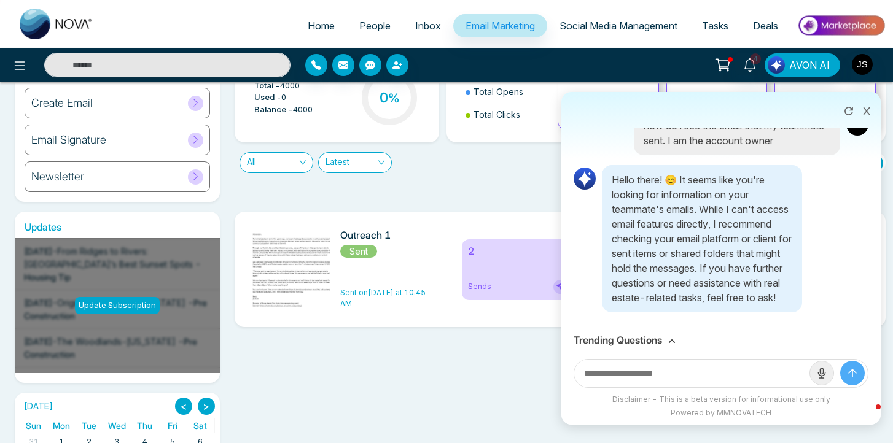
scroll to position [198, 0]
click at [518, 378] on div "Outreach 1 Sent Sent on Yesterday at 10:45 AM 2 Sends 2 Opens 0 Clicks Preview …" at bounding box center [556, 387] width 659 height 351
click at [869, 109] on icon at bounding box center [866, 111] width 9 height 9
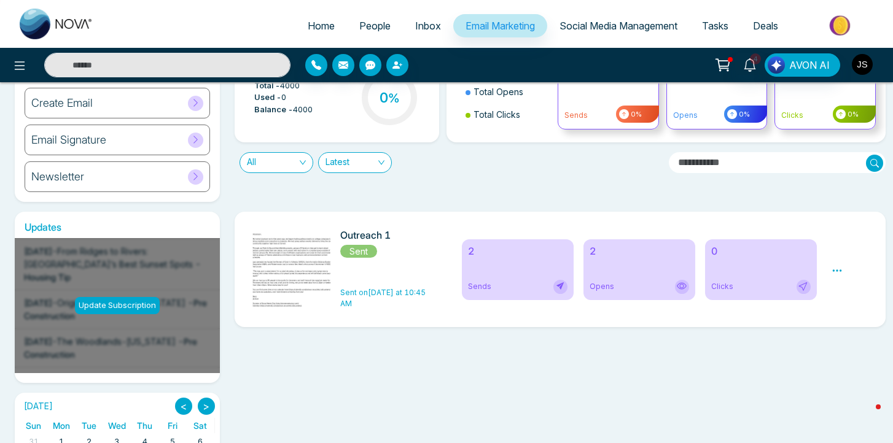
click at [861, 63] on img "button" at bounding box center [861, 64] width 21 height 21
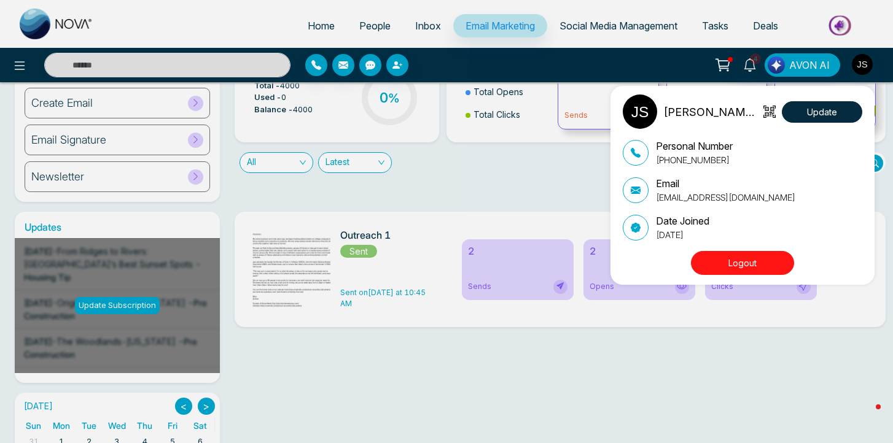
click at [743, 269] on button "Logout" at bounding box center [742, 263] width 103 height 24
